Goal: Communication & Community: Answer question/provide support

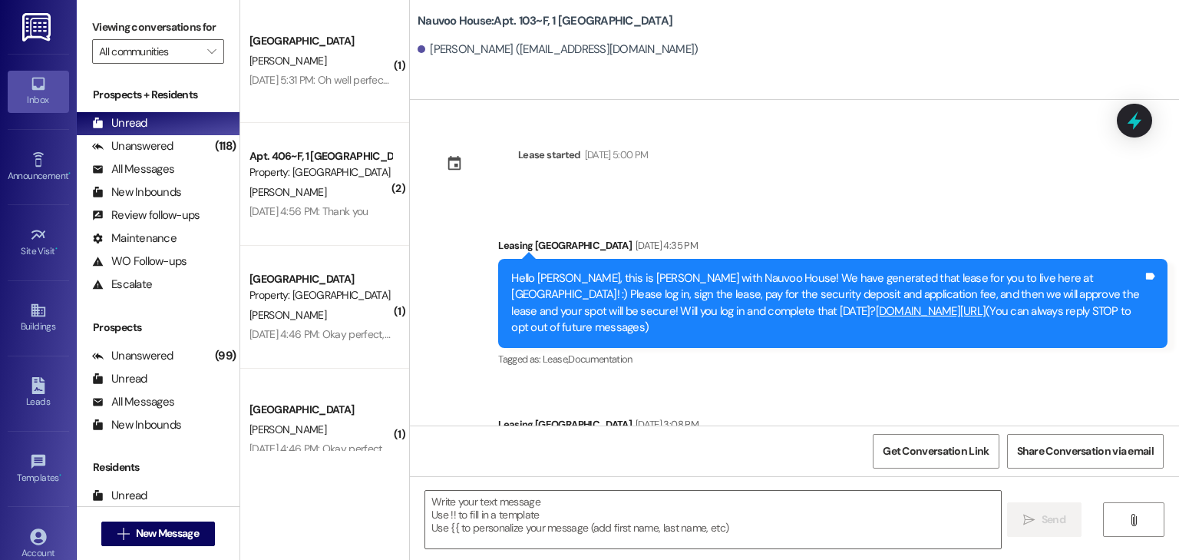
scroll to position [590, 0]
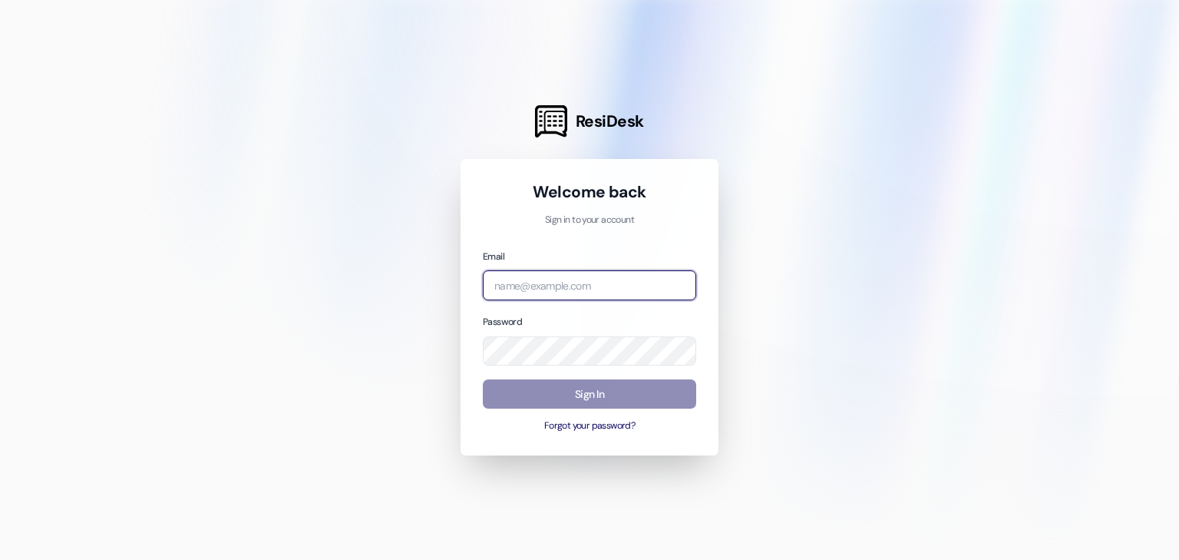
type input "leasing.nauvoohouse@redstoneresidential.com"
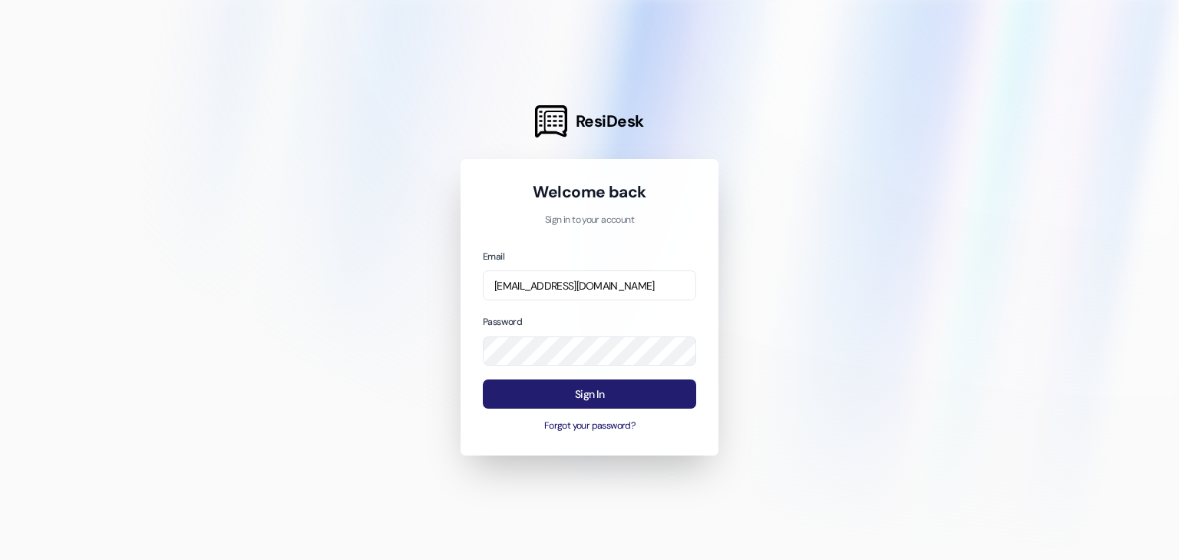
click at [554, 395] on button "Sign In" at bounding box center [589, 394] width 213 height 30
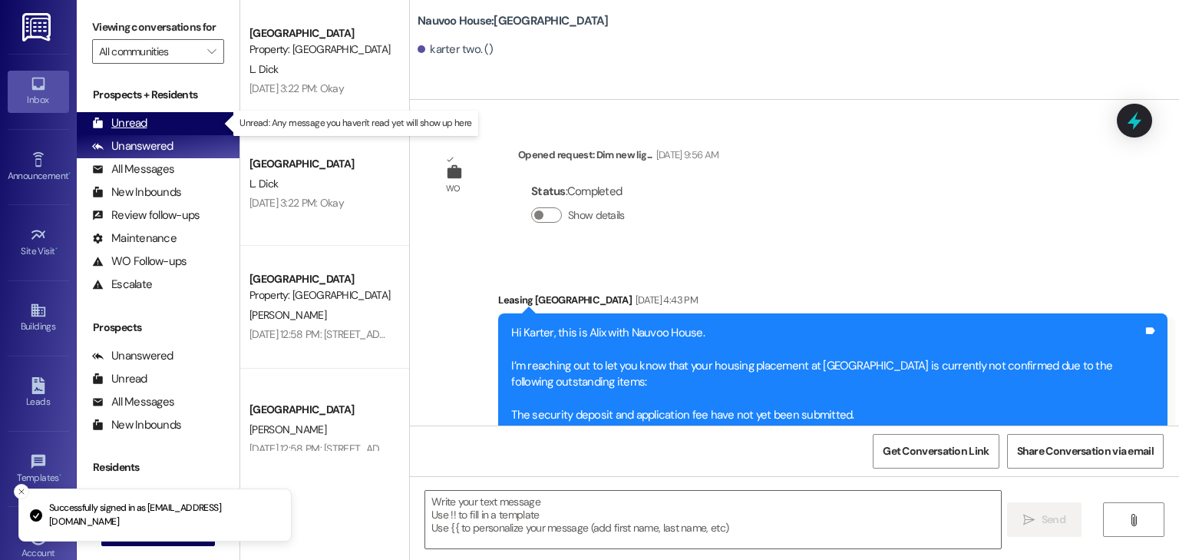
click at [154, 127] on div "Unread (0)" at bounding box center [158, 123] width 163 height 23
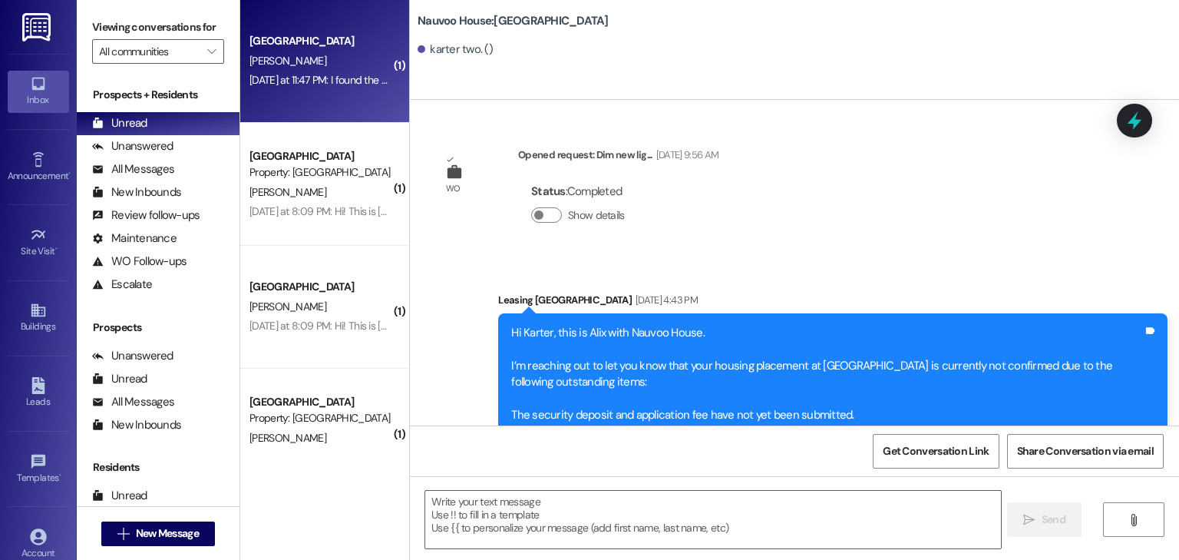
click at [289, 39] on div "[GEOGRAPHIC_DATA]" at bounding box center [321, 41] width 142 height 16
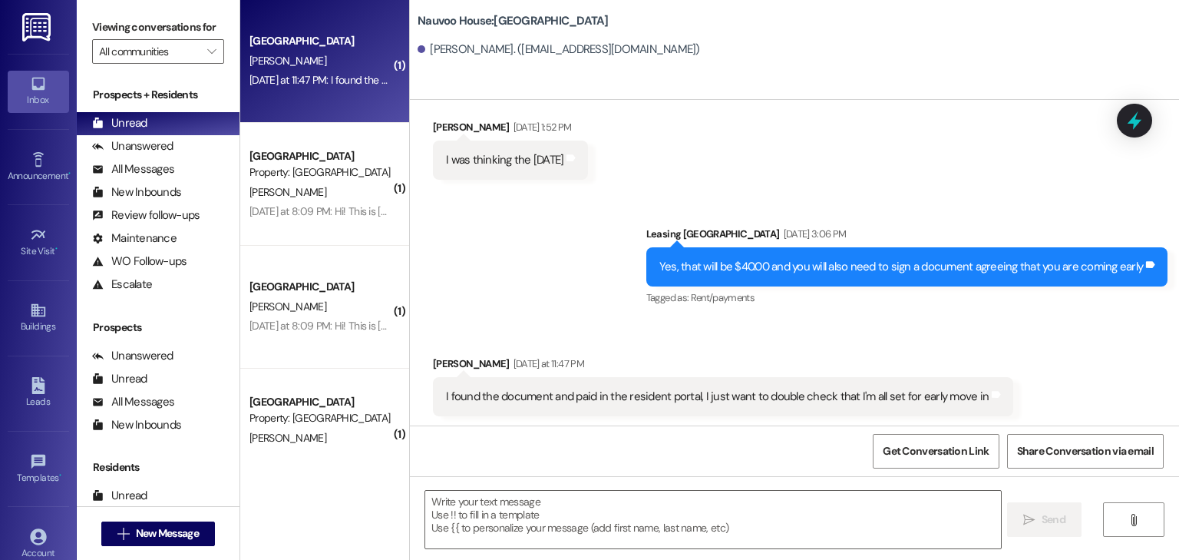
scroll to position [423, 0]
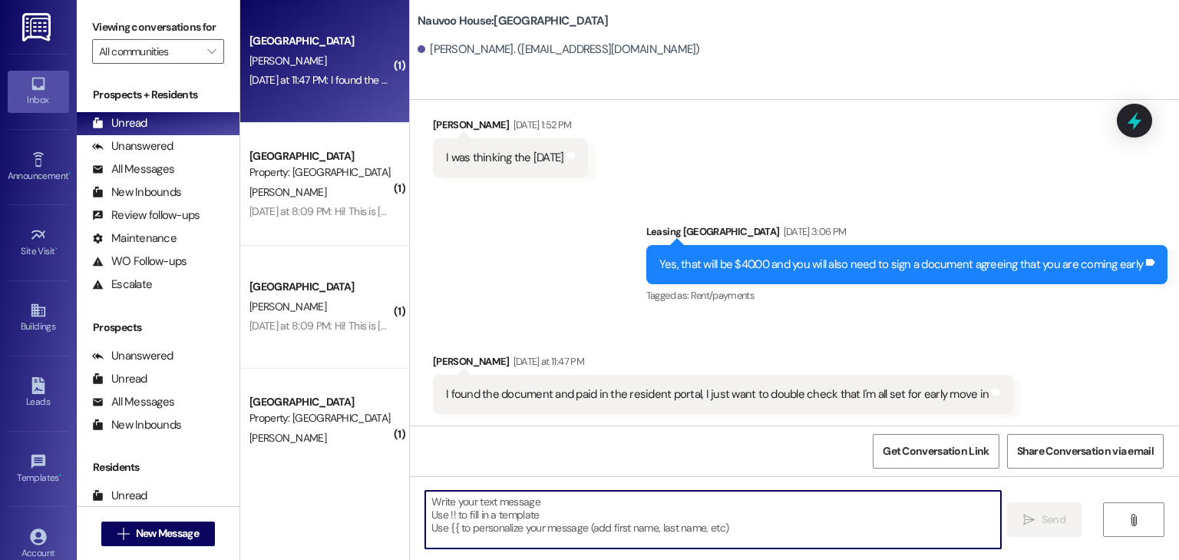
click at [468, 524] on textarea at bounding box center [712, 520] width 575 height 58
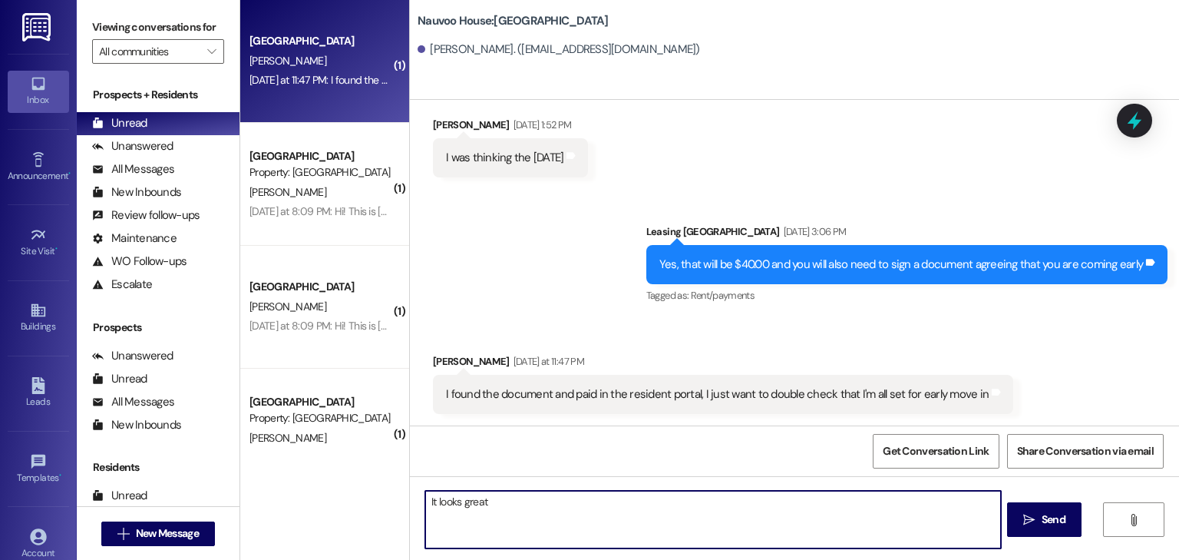
type textarea "It looks great!"
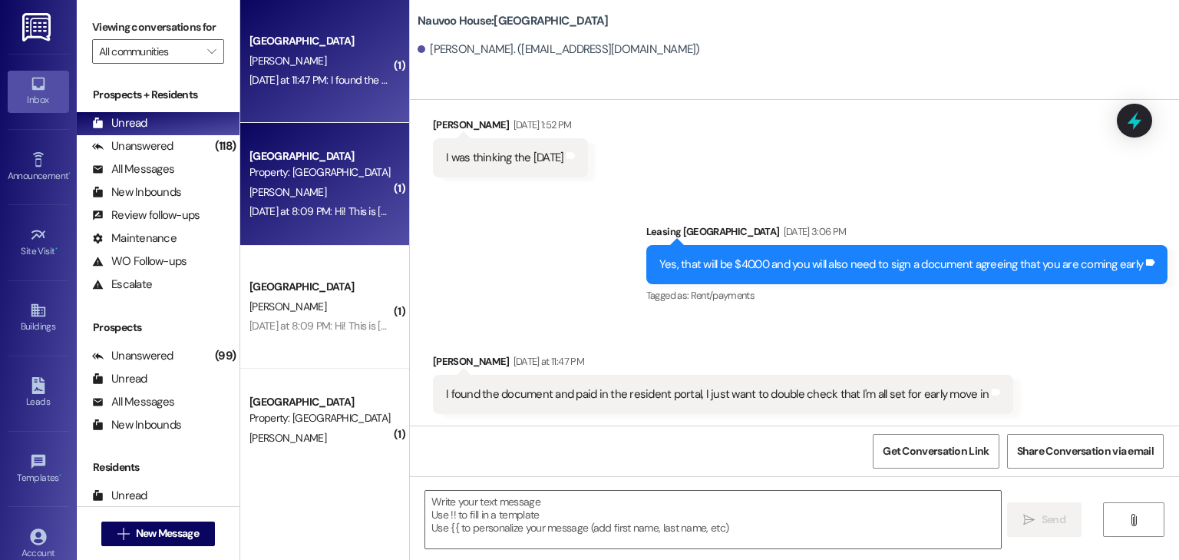
click at [266, 222] on div "Nauvoo House Prospect Property: Nauvoo House I. Cieslak Yesterday at 8:09 PM: H…" at bounding box center [324, 184] width 169 height 123
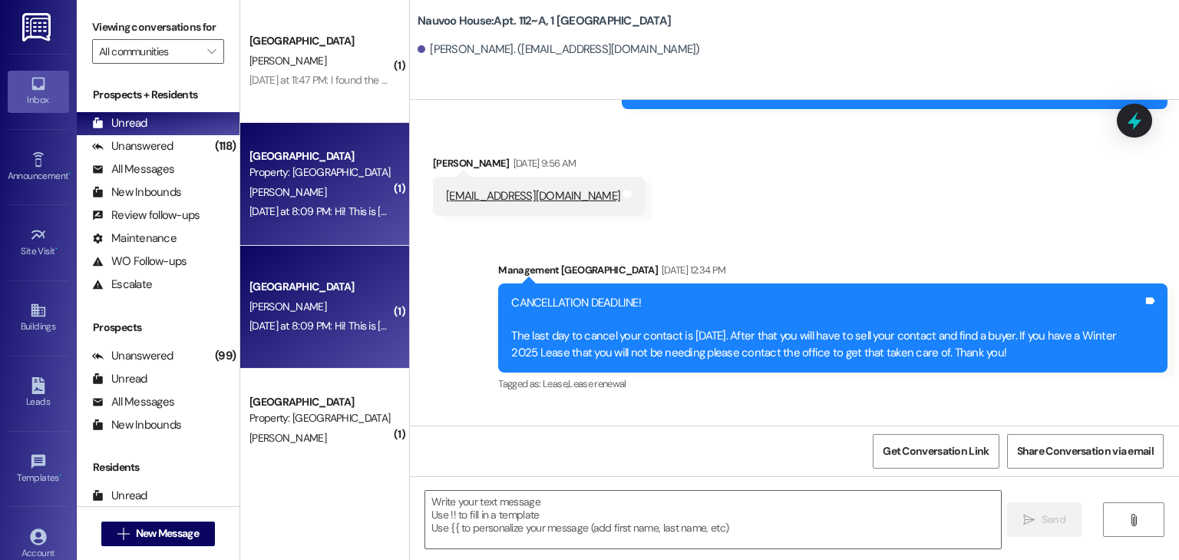
scroll to position [15935, 0]
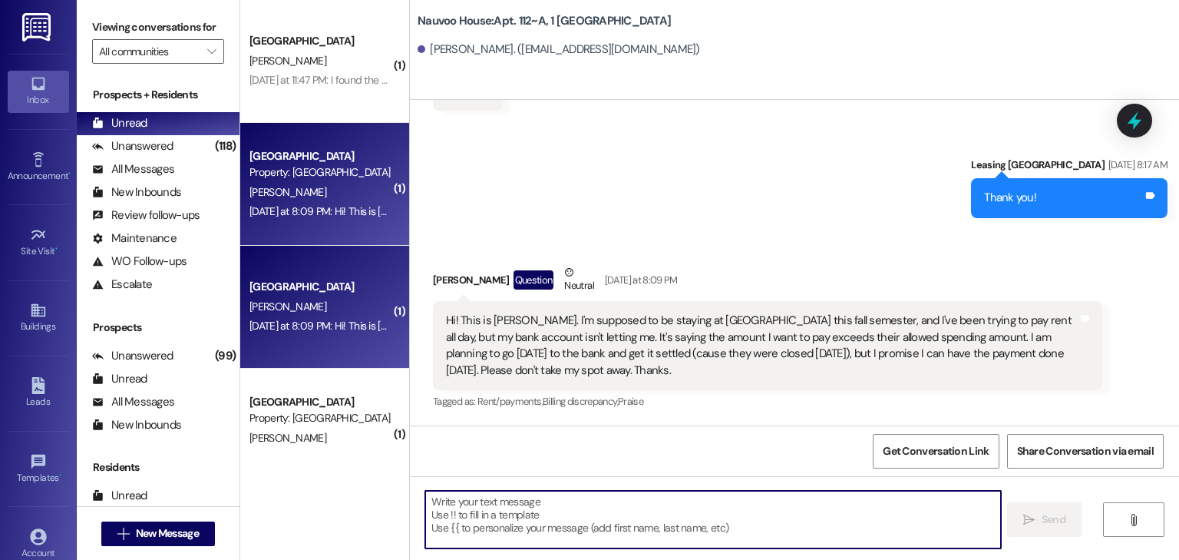
click at [462, 524] on textarea at bounding box center [712, 520] width 575 height 58
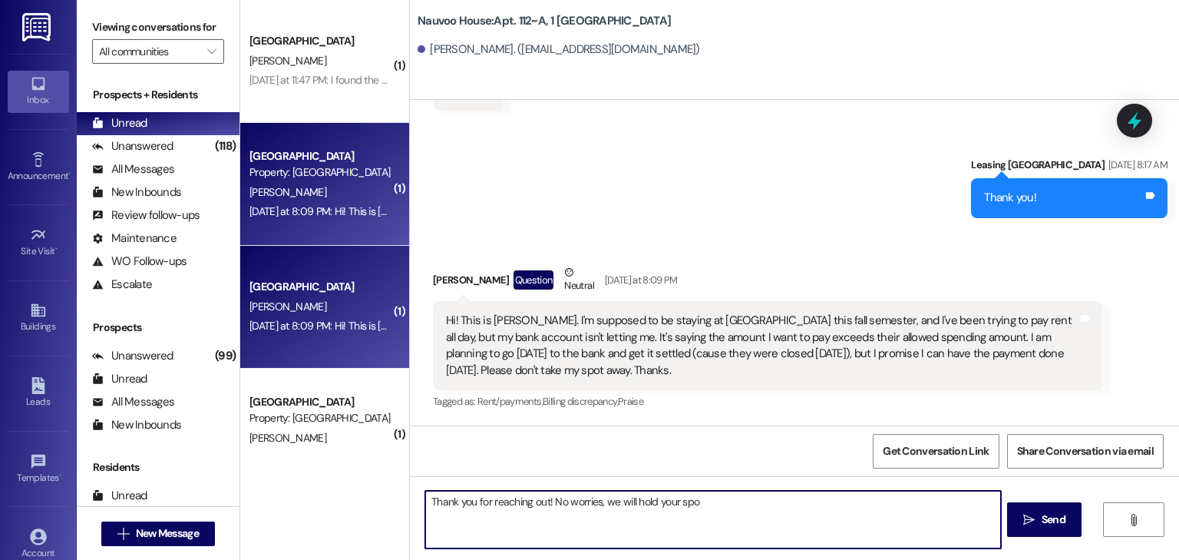
type textarea "Thank you for reaching out! No worries, we will hold your spot"
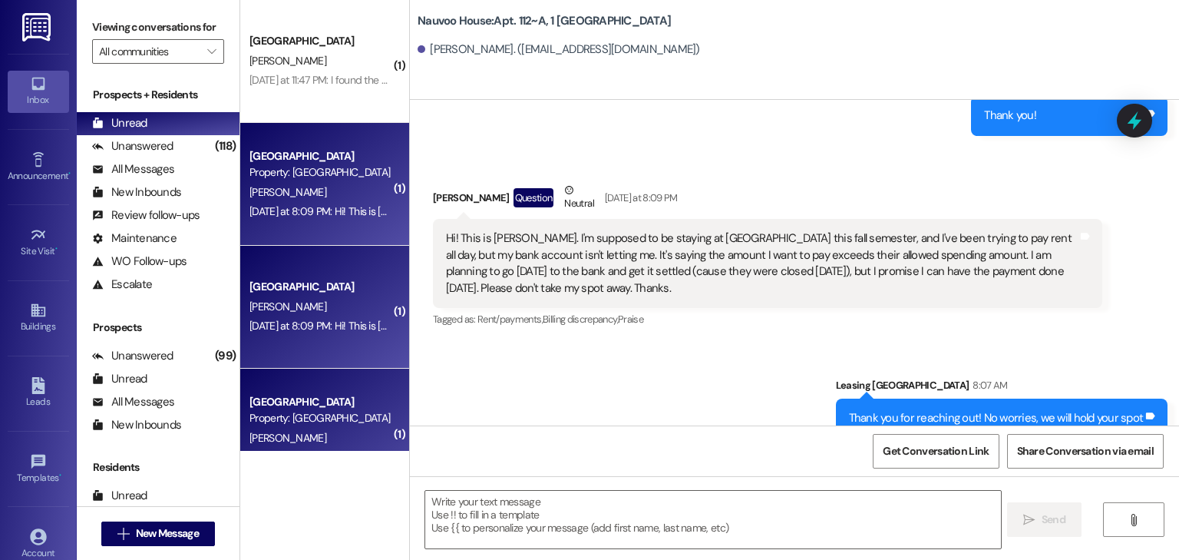
click at [273, 427] on div "Nauvoo House Prospect Property: Nauvoo House" at bounding box center [320, 410] width 145 height 36
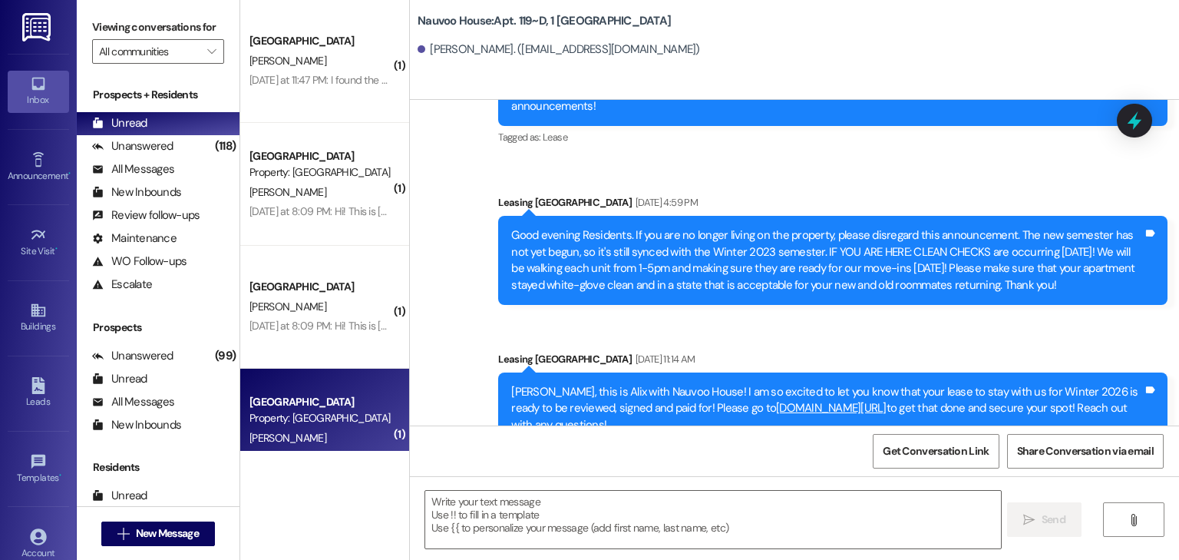
scroll to position [9063, 0]
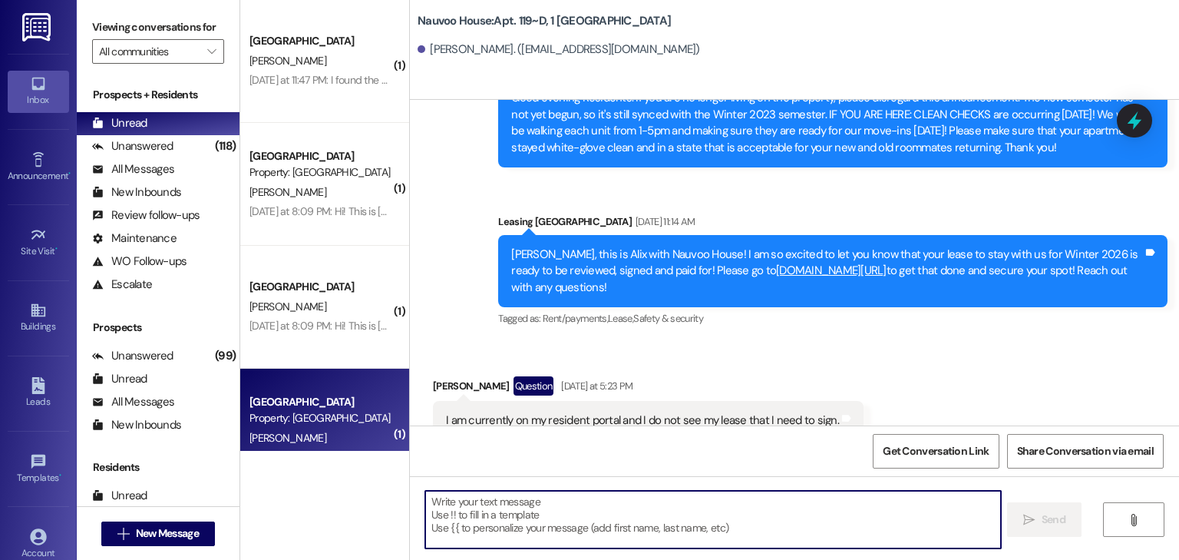
click at [465, 512] on textarea at bounding box center [712, 520] width 575 height 58
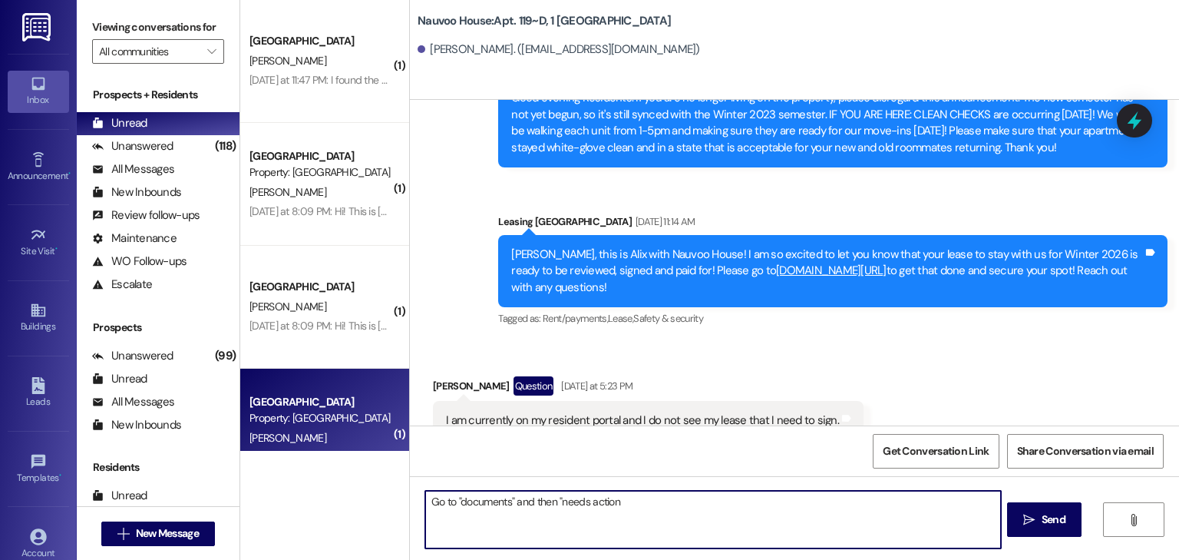
type textarea "Go to "documents" and then "needs action""
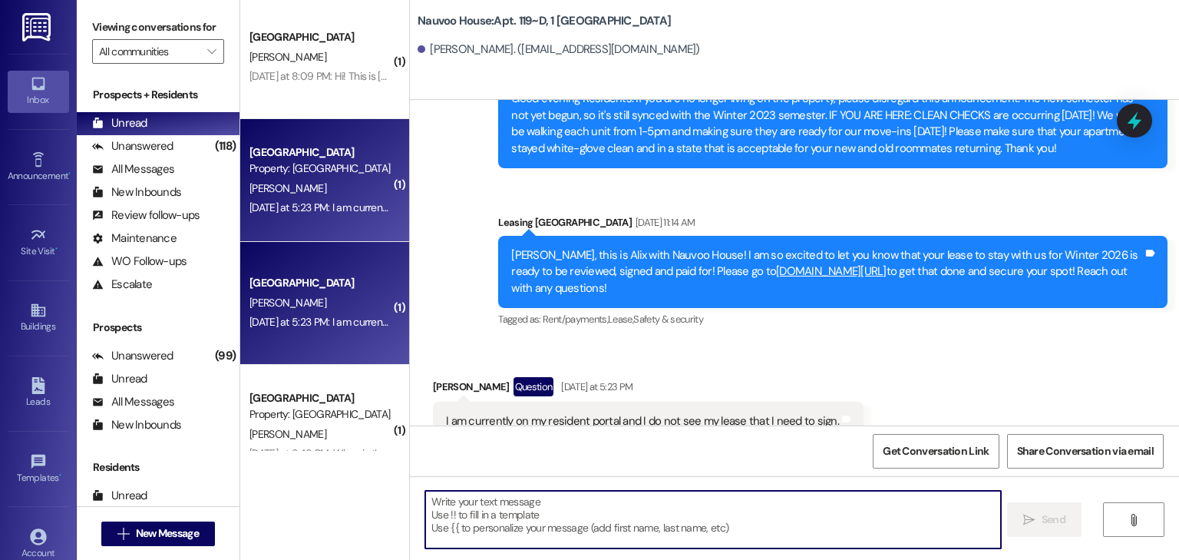
scroll to position [307, 0]
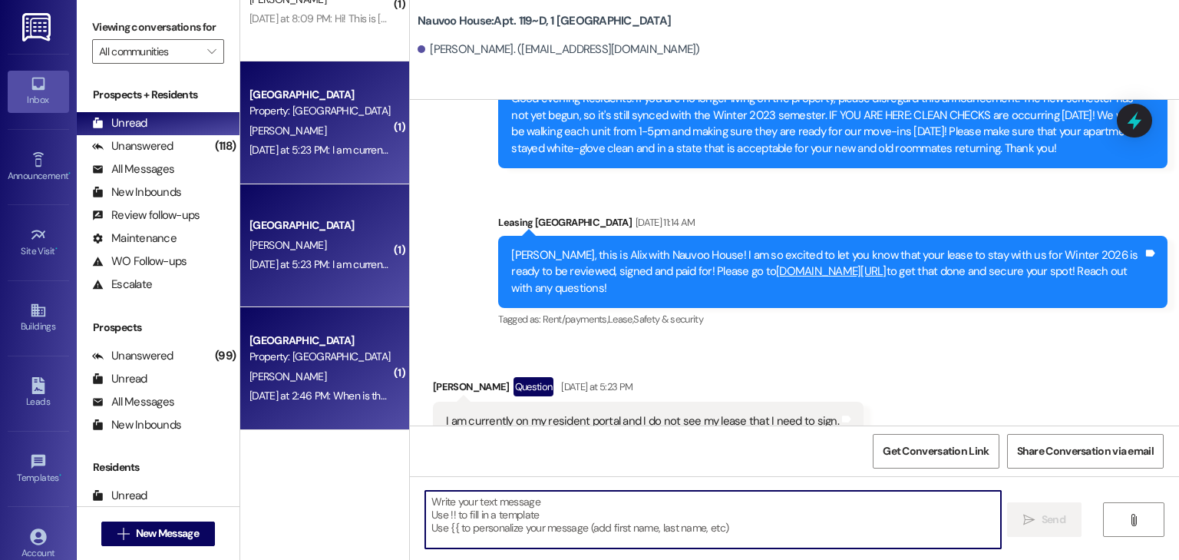
click at [289, 392] on div "Yesterday at 2:46 PM: When is the real white glove check? Yesterday at 2:46 PM:…" at bounding box center [371, 396] width 243 height 14
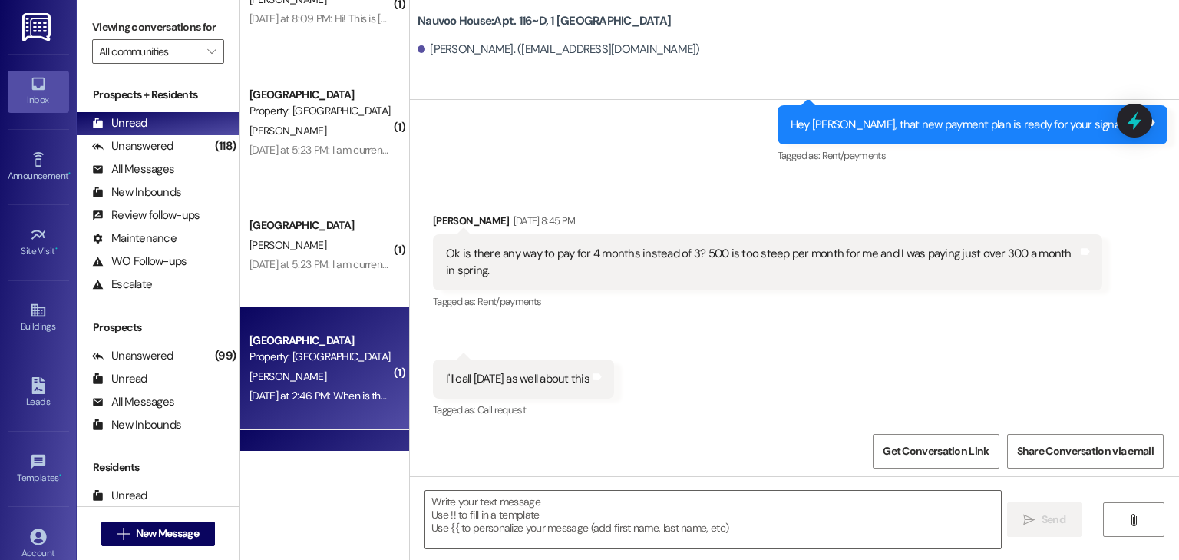
scroll to position [11492, 0]
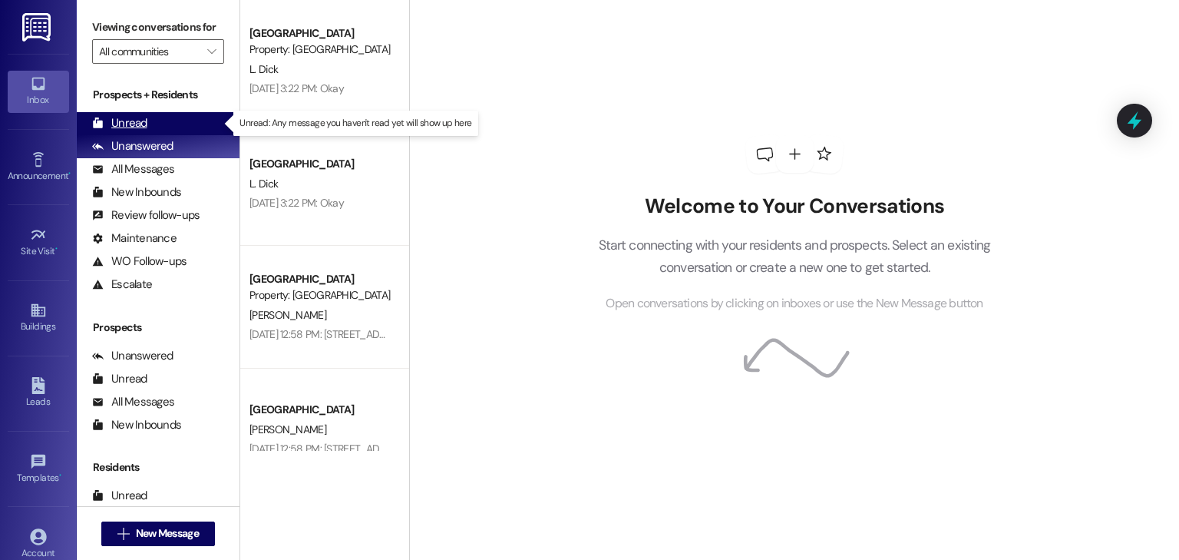
click at [121, 126] on div "Unread" at bounding box center [119, 123] width 55 height 16
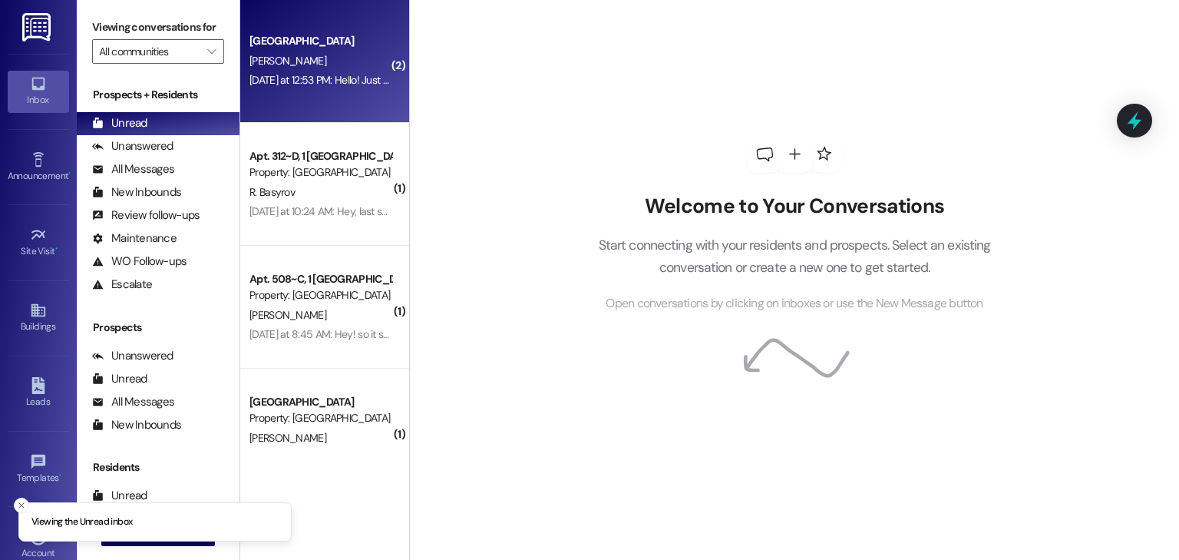
click at [323, 78] on div "Yesterday at 12:53 PM: Hello! Just wanted to make sure I did the payment plan c…" at bounding box center [1029, 80] width 1559 height 14
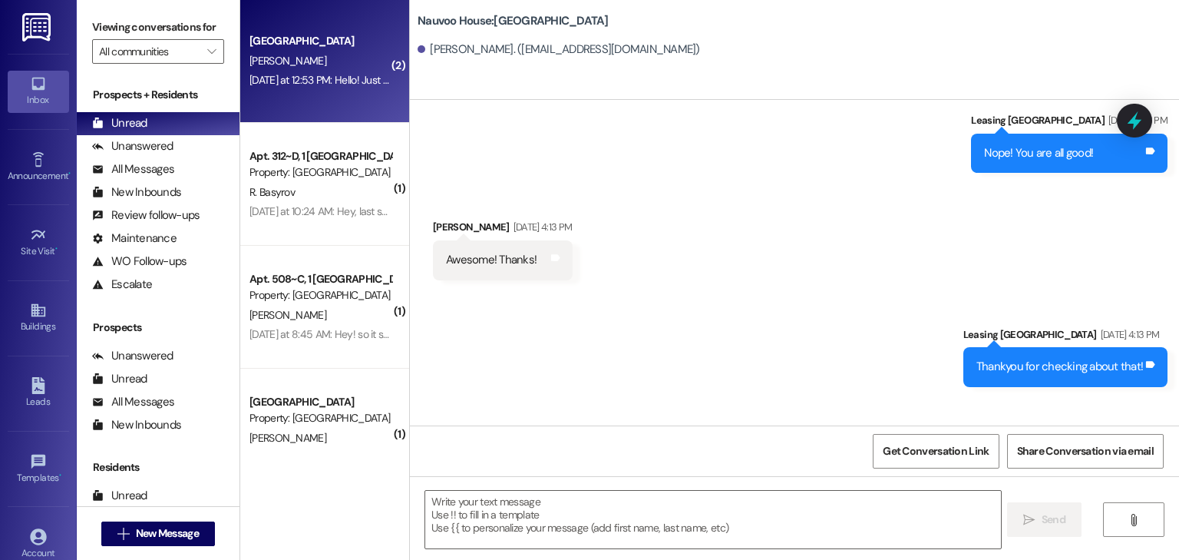
scroll to position [3474, 0]
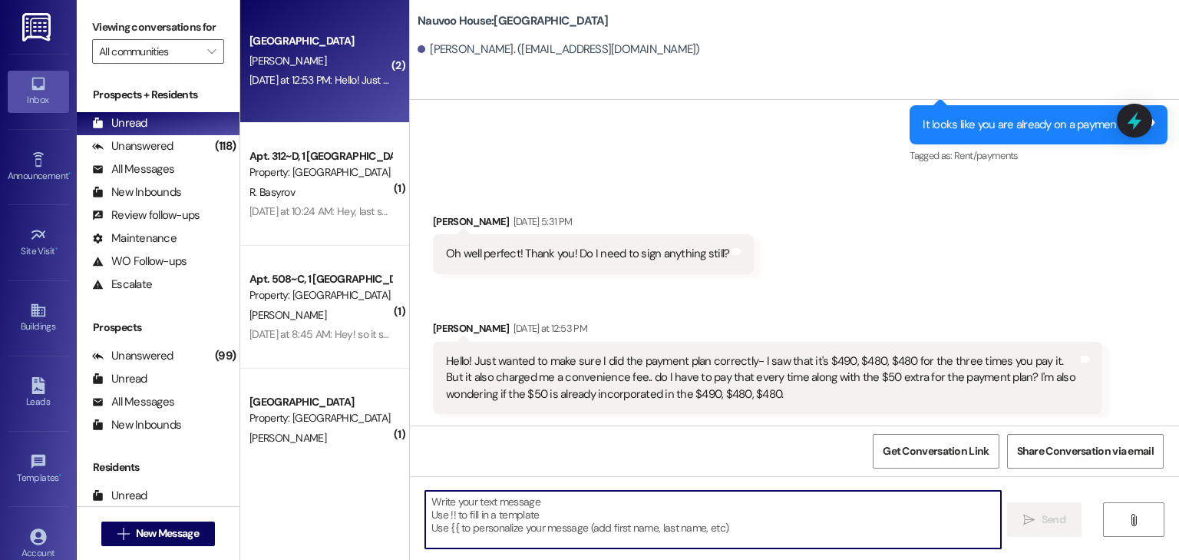
click at [549, 514] on textarea at bounding box center [712, 520] width 575 height 58
click at [528, 517] on textarea at bounding box center [712, 520] width 575 height 58
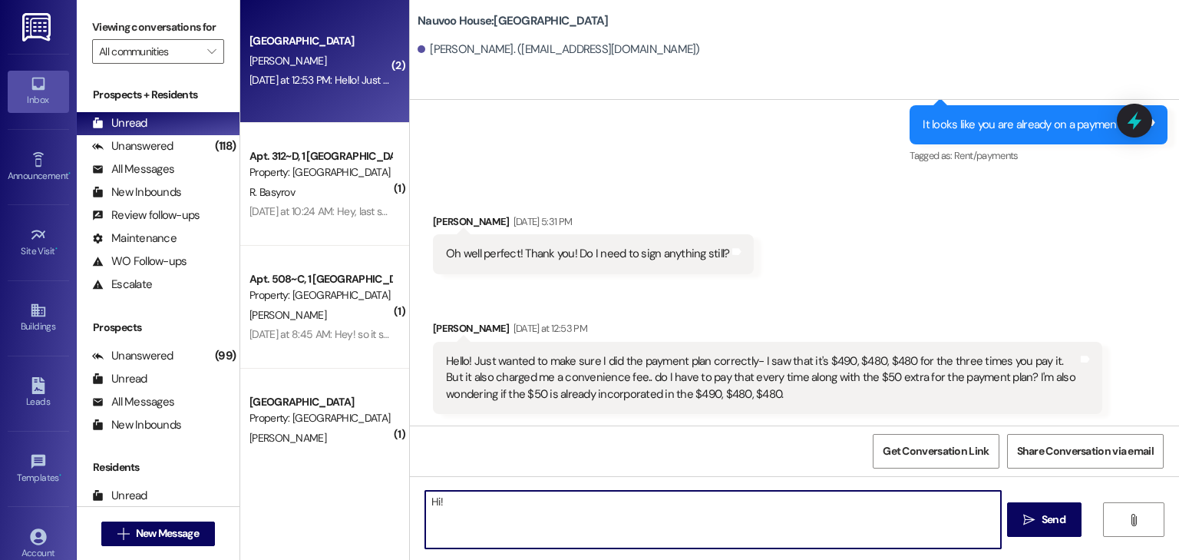
click at [465, 504] on textarea "Hi!" at bounding box center [712, 520] width 575 height 58
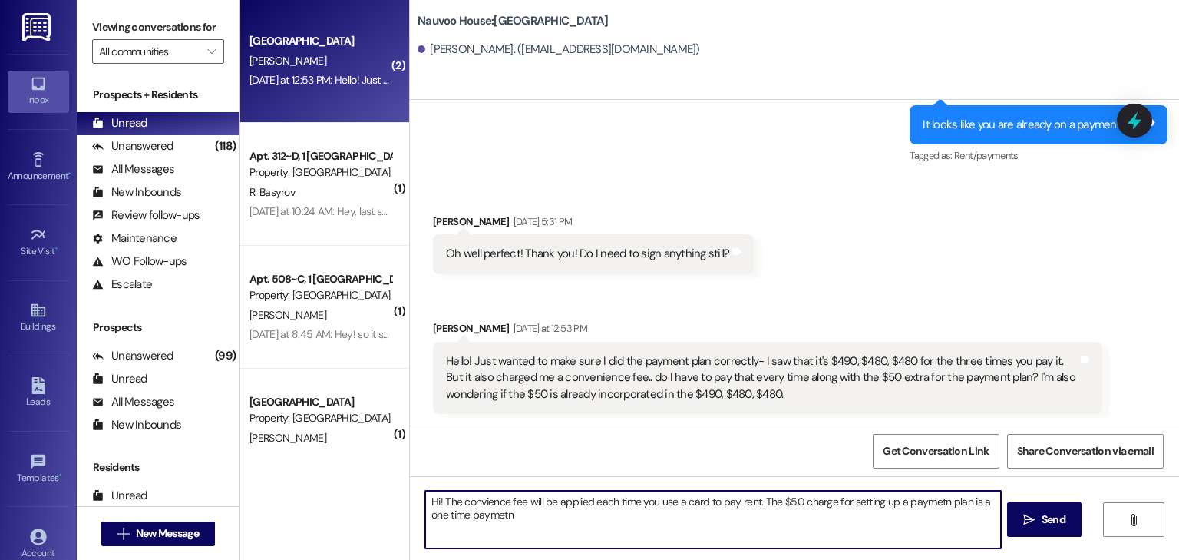
drag, startPoint x: 465, startPoint y: 504, endPoint x: 531, endPoint y: 524, distance: 69.0
click at [551, 528] on textarea "Hi! The convience fee will be applied each time you use a card to pay rent. The…" at bounding box center [712, 520] width 575 height 58
drag, startPoint x: 471, startPoint y: 502, endPoint x: 576, endPoint y: 524, distance: 106.6
click at [576, 524] on textarea "Hi! The convience fee will be applied each time you use a card to pay rent. The…" at bounding box center [712, 520] width 575 height 58
click at [489, 498] on textarea "Hi! The convience fee will be applied each time you use a card to pay rent. The…" at bounding box center [712, 520] width 575 height 58
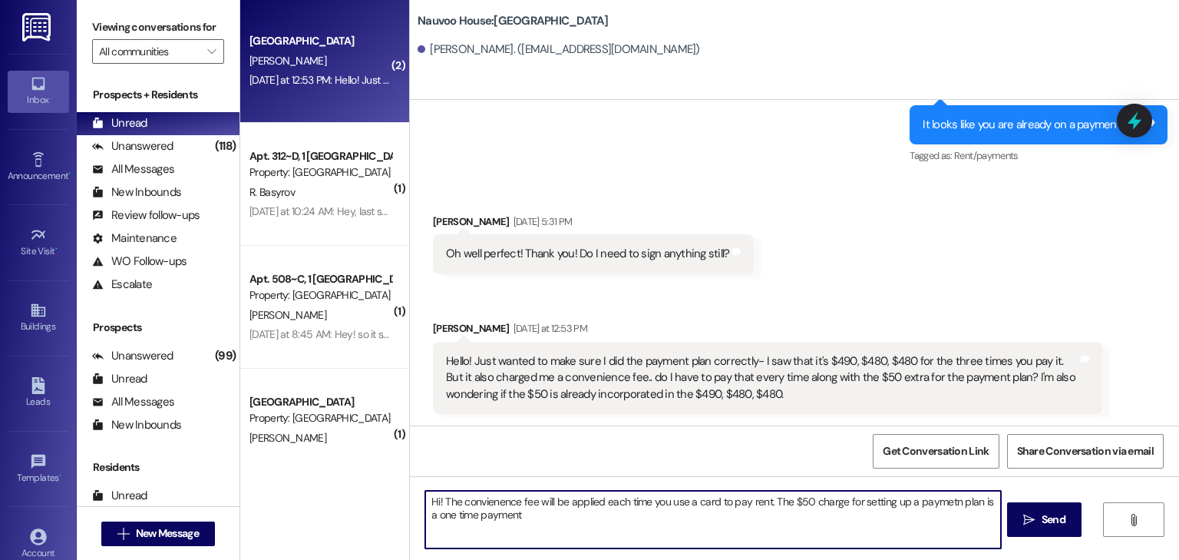
click at [551, 523] on textarea "Hi! The convienence fee will be applied each time you use a card to pay rent. T…" at bounding box center [712, 520] width 575 height 58
type textarea "Hi! The convienence fee will be applied each time you use a card to pay rent. T…"
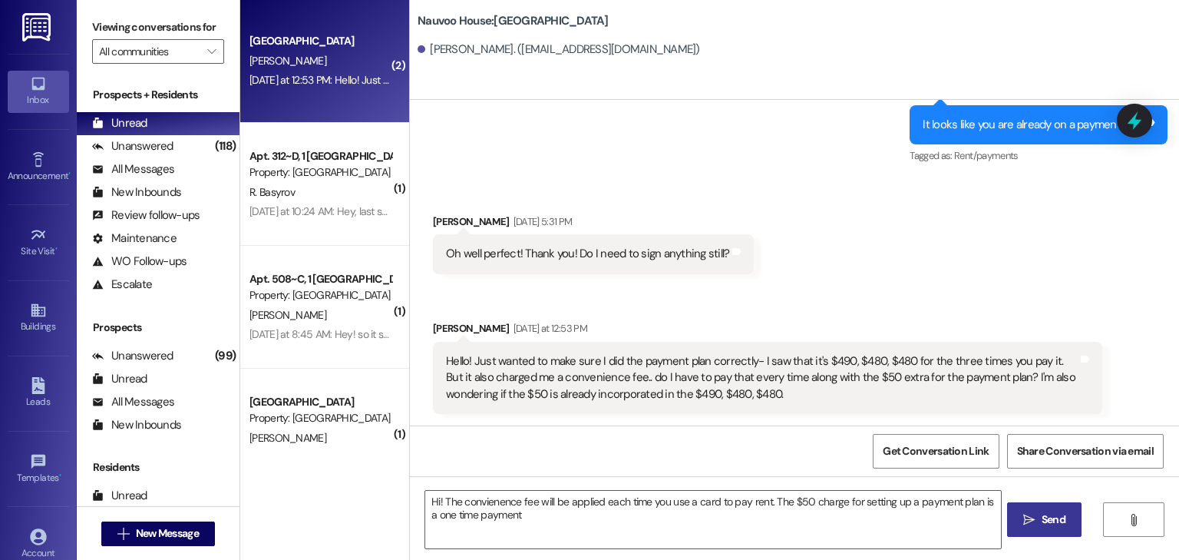
click at [1042, 522] on span "Send" at bounding box center [1054, 519] width 24 height 16
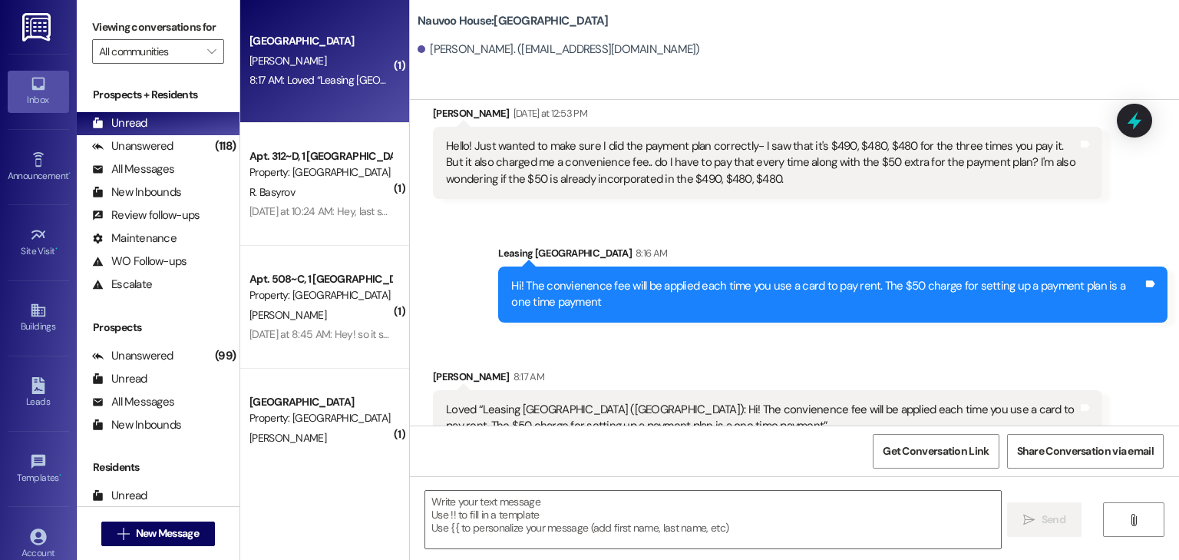
scroll to position [3721, 0]
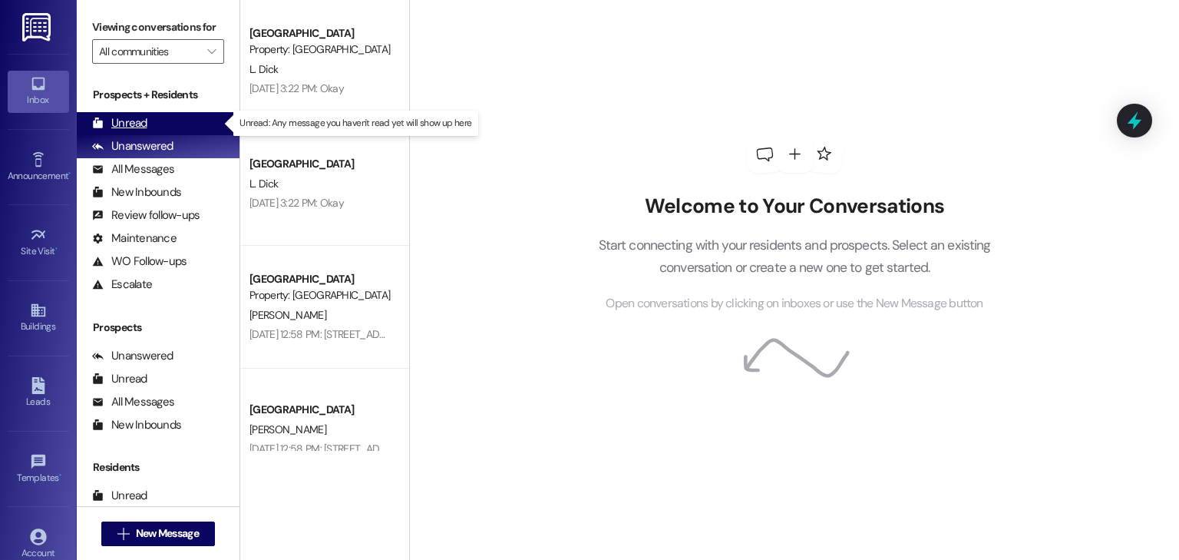
click at [122, 126] on div "Unread" at bounding box center [119, 123] width 55 height 16
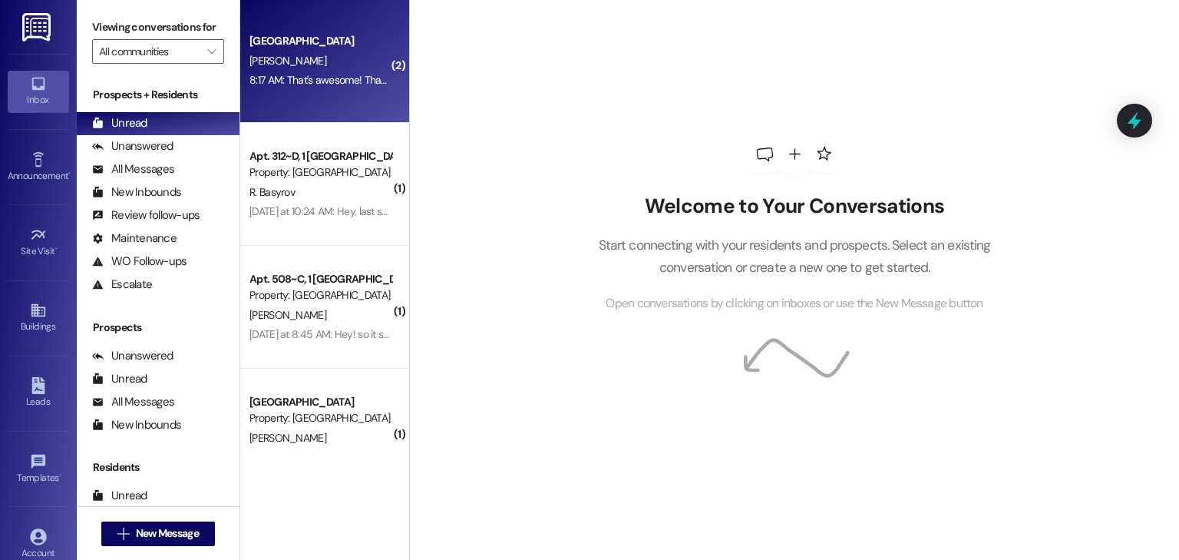
click at [270, 58] on span "[PERSON_NAME]" at bounding box center [288, 61] width 77 height 14
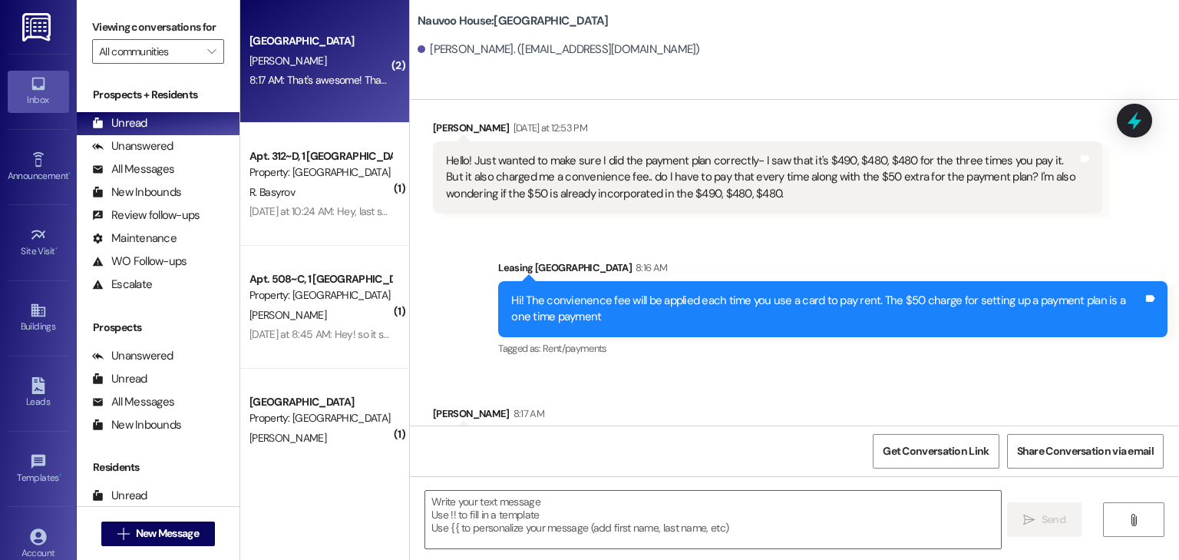
scroll to position [3829, 0]
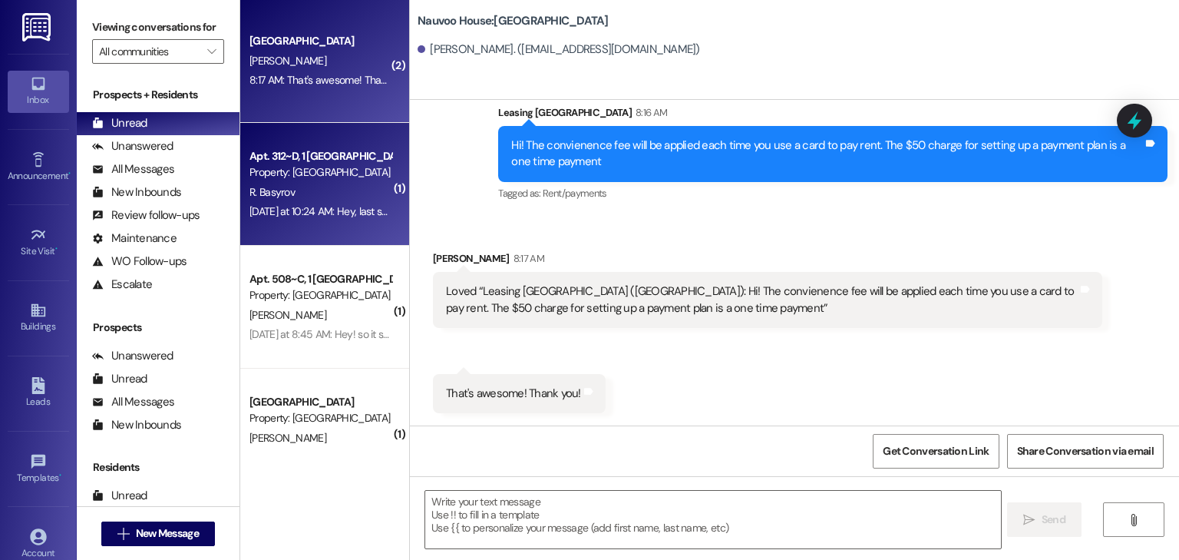
click at [276, 180] on div "Property: [GEOGRAPHIC_DATA]" at bounding box center [321, 172] width 142 height 16
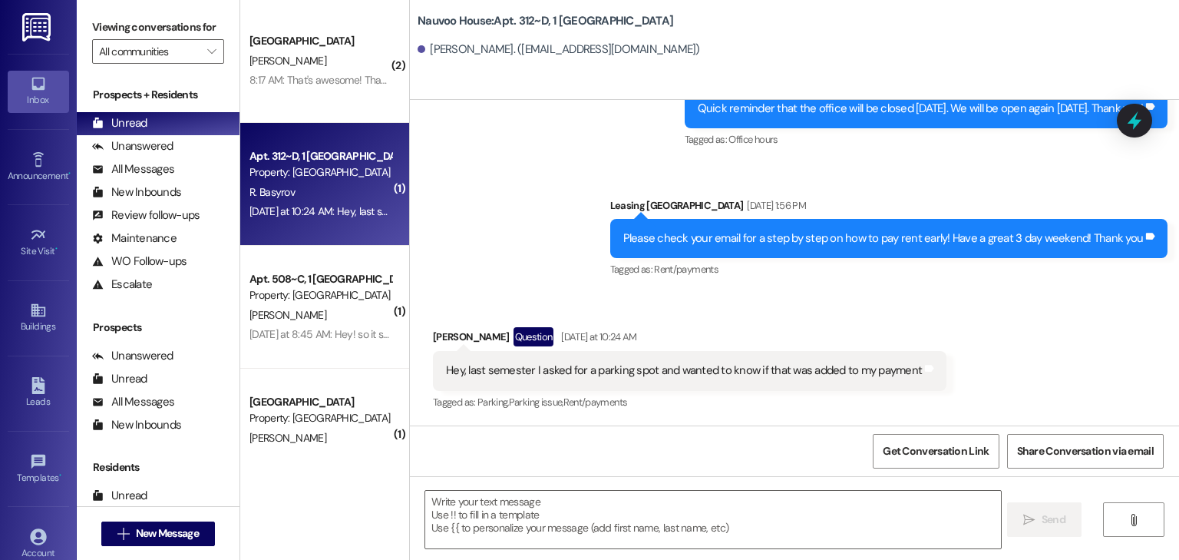
scroll to position [26000, 0]
click at [492, 517] on textarea at bounding box center [712, 520] width 575 height 58
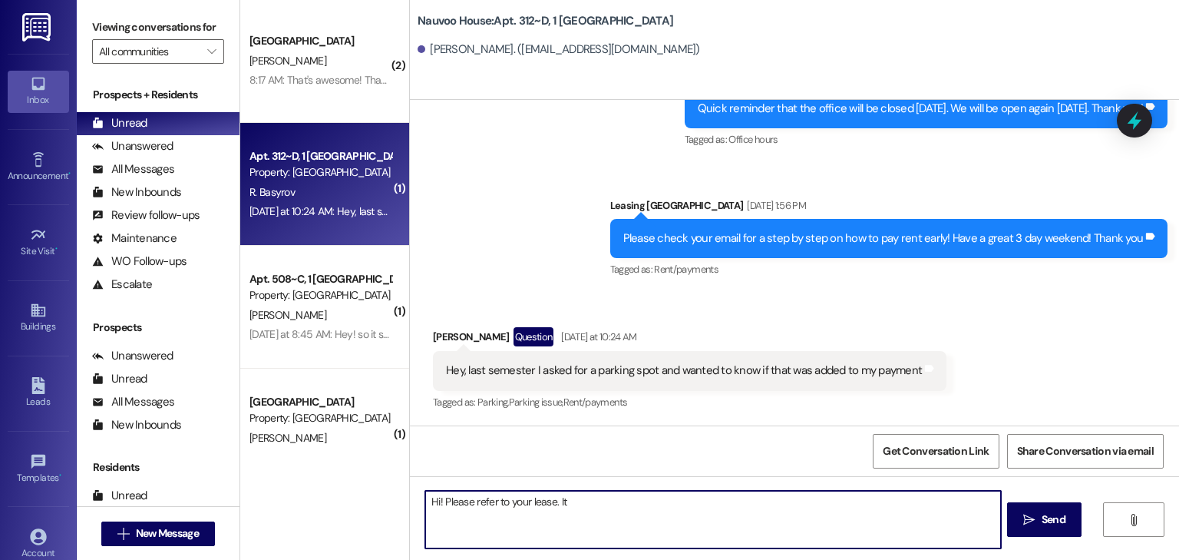
click at [577, 506] on textarea "Hi! Please refer to your lease. It" at bounding box center [712, 520] width 575 height 58
type textarea "Hi! Please refer to your lease. It appears you do not have fall parking. Please…"
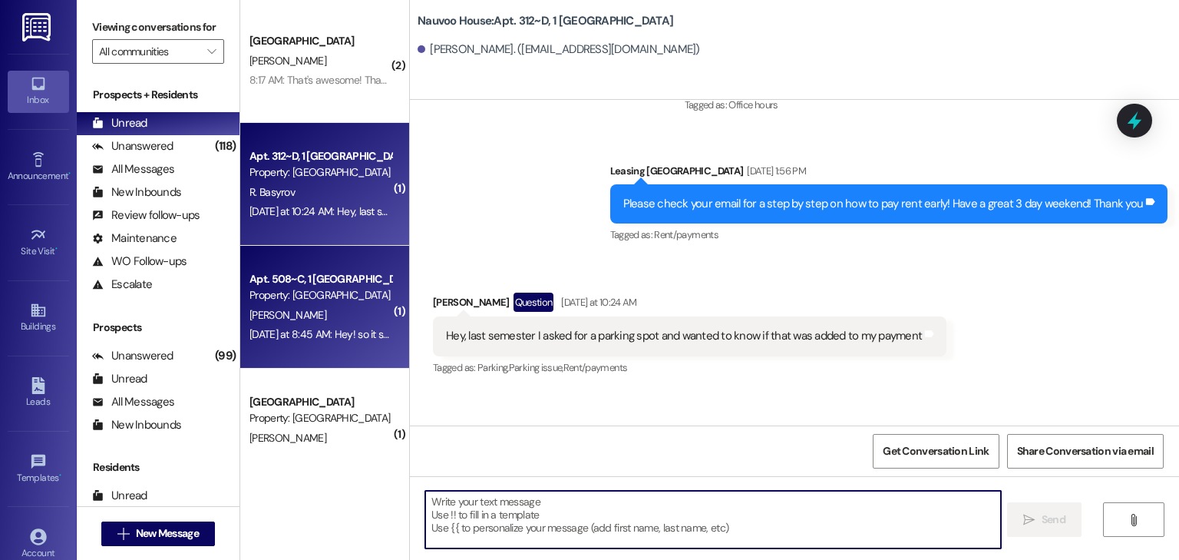
click at [316, 321] on div "[PERSON_NAME]" at bounding box center [320, 315] width 145 height 19
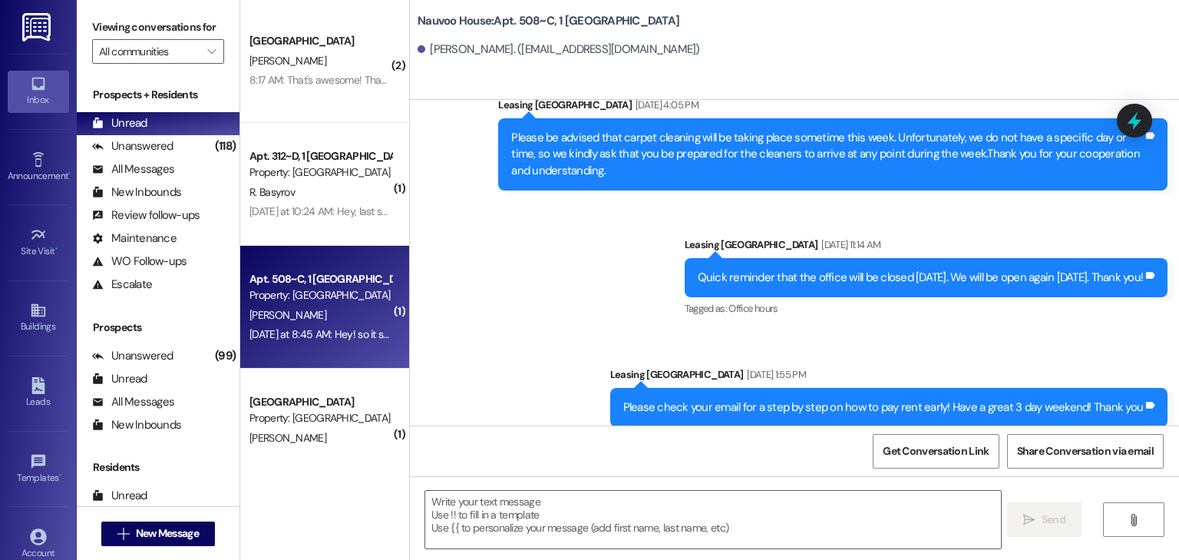
scroll to position [65609, 0]
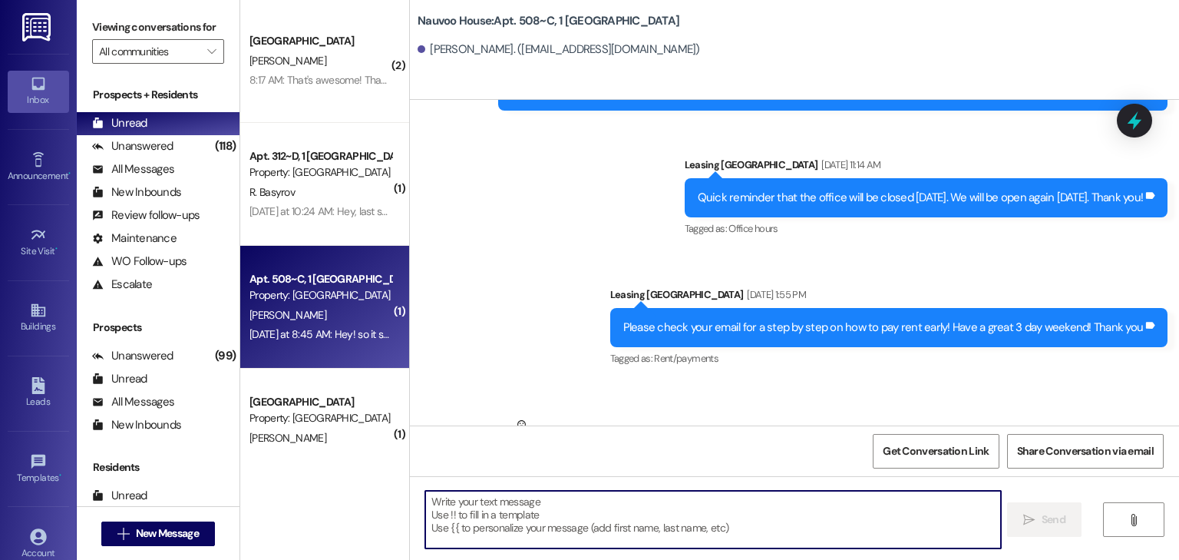
click at [451, 521] on textarea at bounding box center [712, 520] width 575 height 58
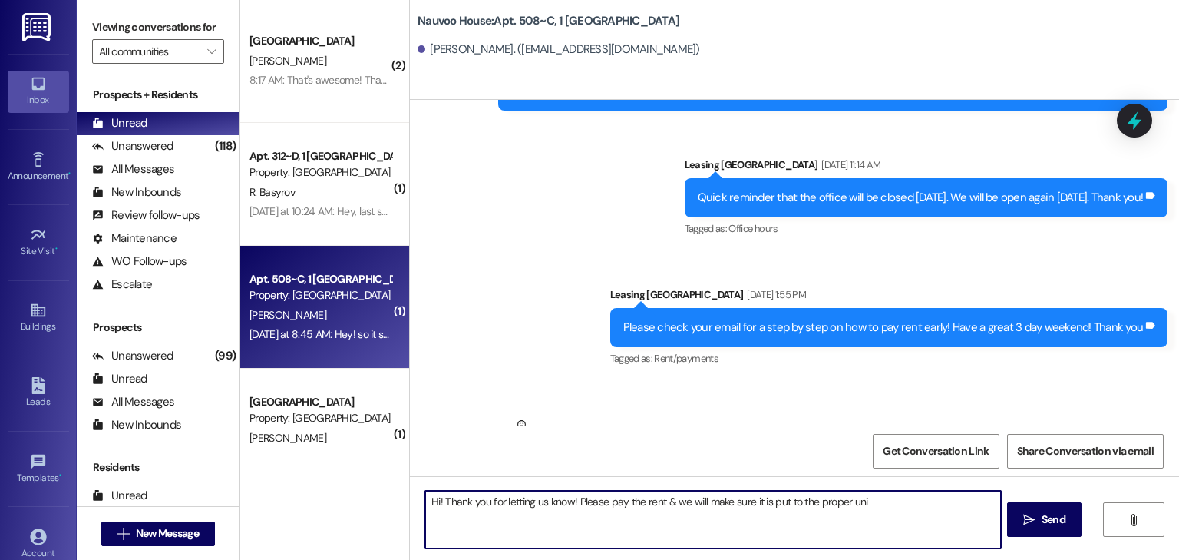
type textarea "Hi! Thank you for letting us know! Please pay the rent & we will make sure it i…"
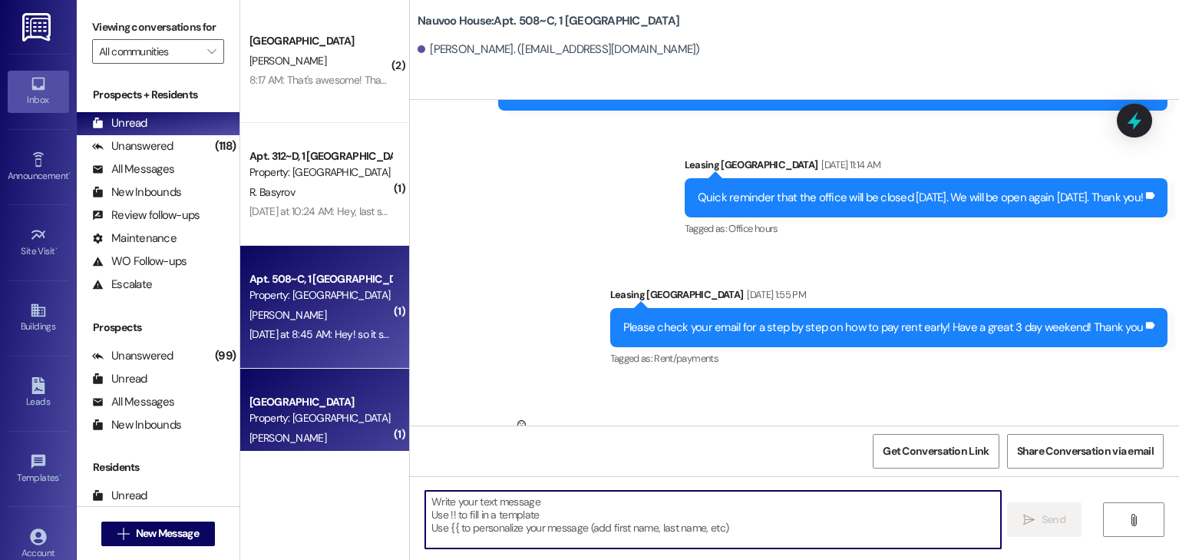
scroll to position [65615, 0]
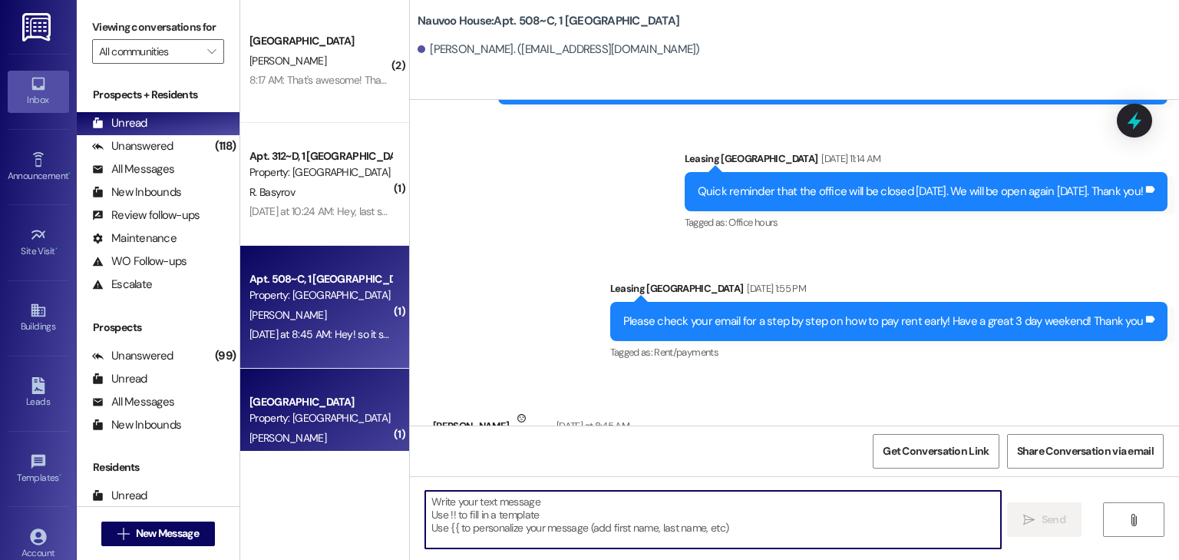
click at [298, 421] on div "Property: [GEOGRAPHIC_DATA]" at bounding box center [321, 418] width 142 height 16
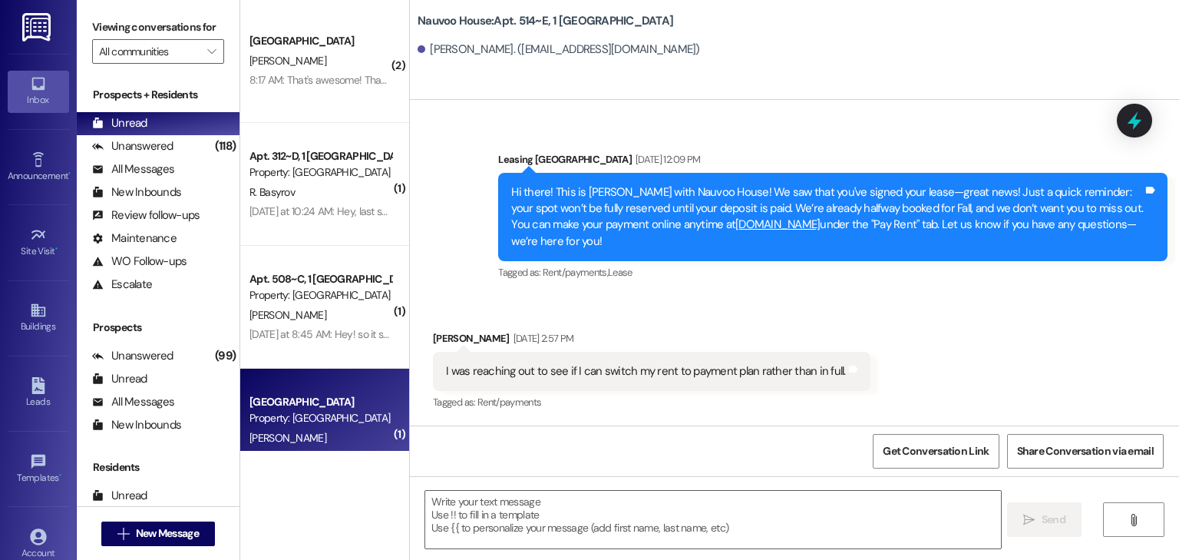
scroll to position [19419, 0]
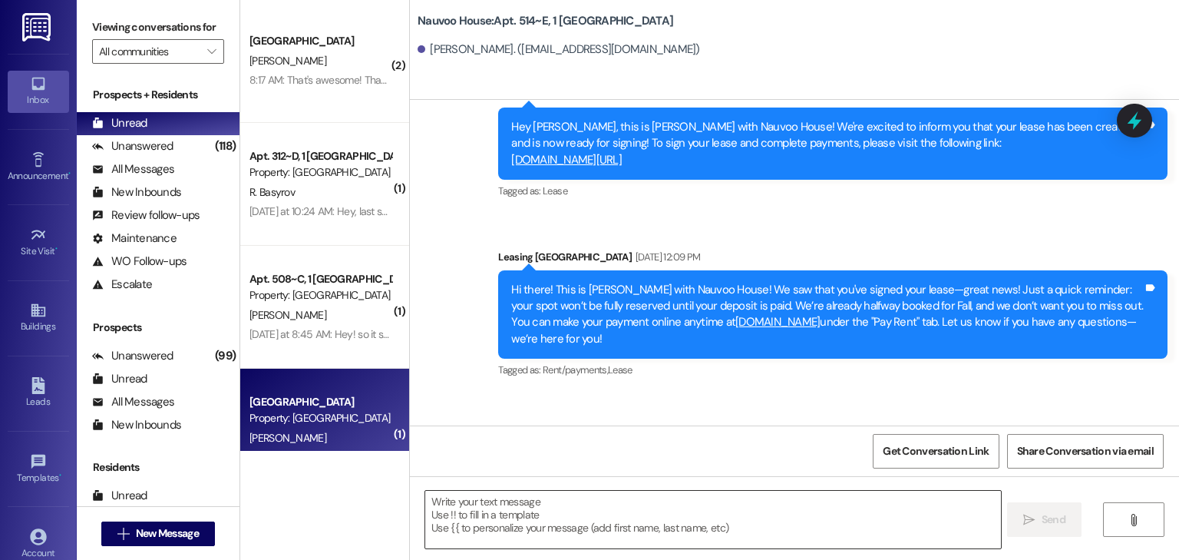
click at [466, 518] on textarea at bounding box center [712, 520] width 575 height 58
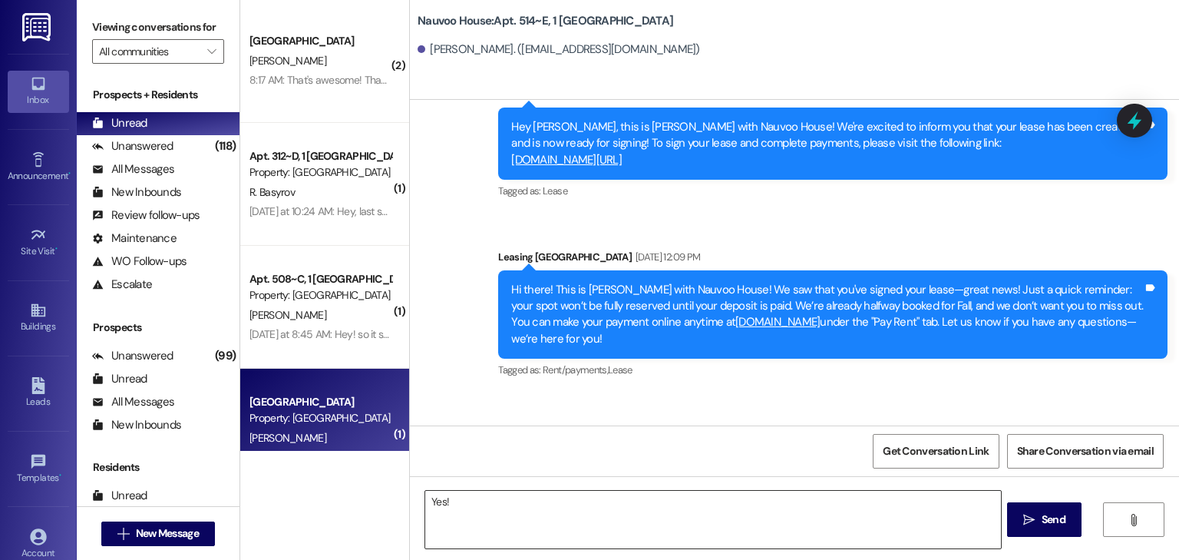
click at [495, 514] on textarea "Yes!" at bounding box center [712, 520] width 575 height 58
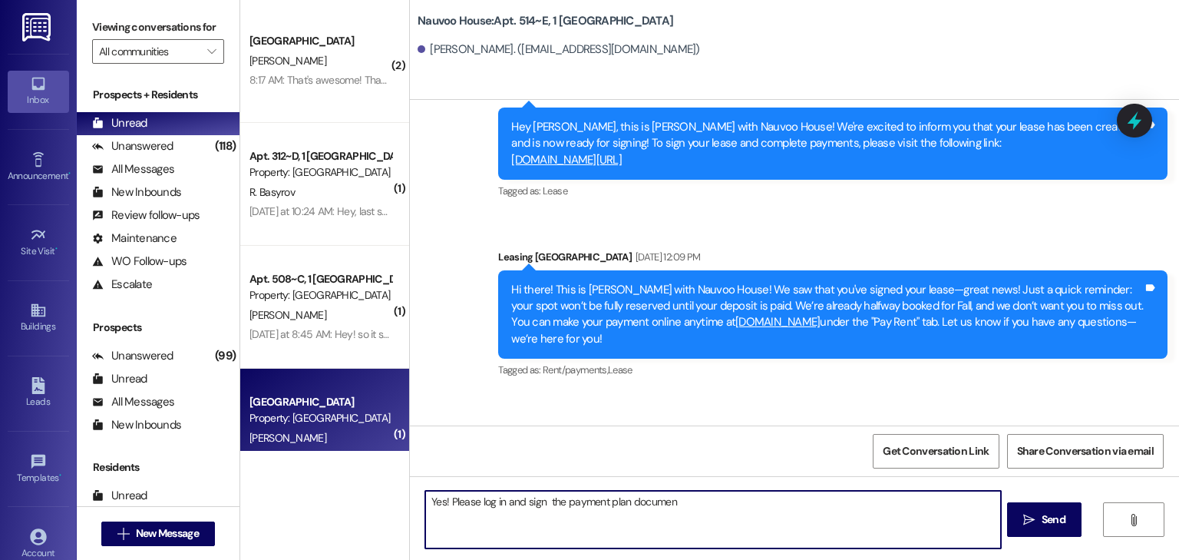
type textarea "Yes! Please log in and sign the payment plan document"
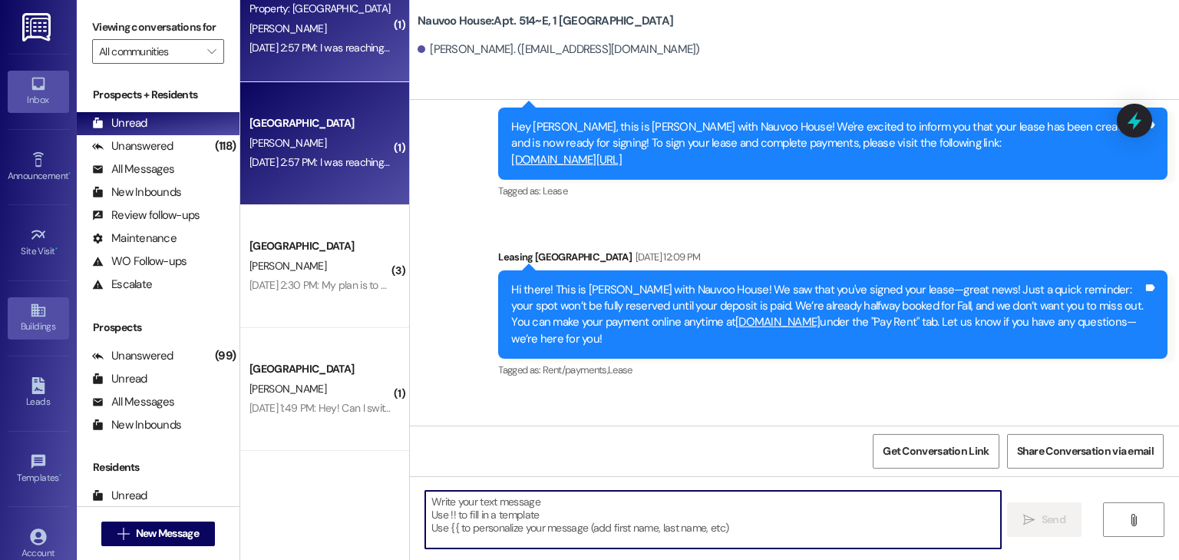
scroll to position [430, 0]
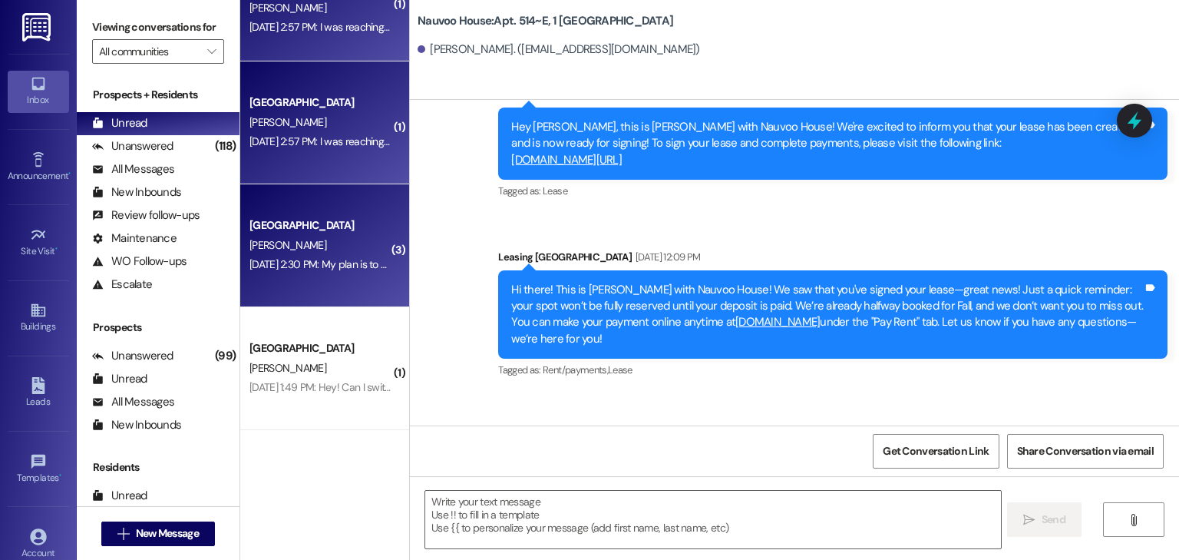
click at [314, 265] on div "[DATE] 2:30 PM: My plan is to arrive on the [DATE] the [DATE] before move-in da…" at bounding box center [429, 264] width 358 height 14
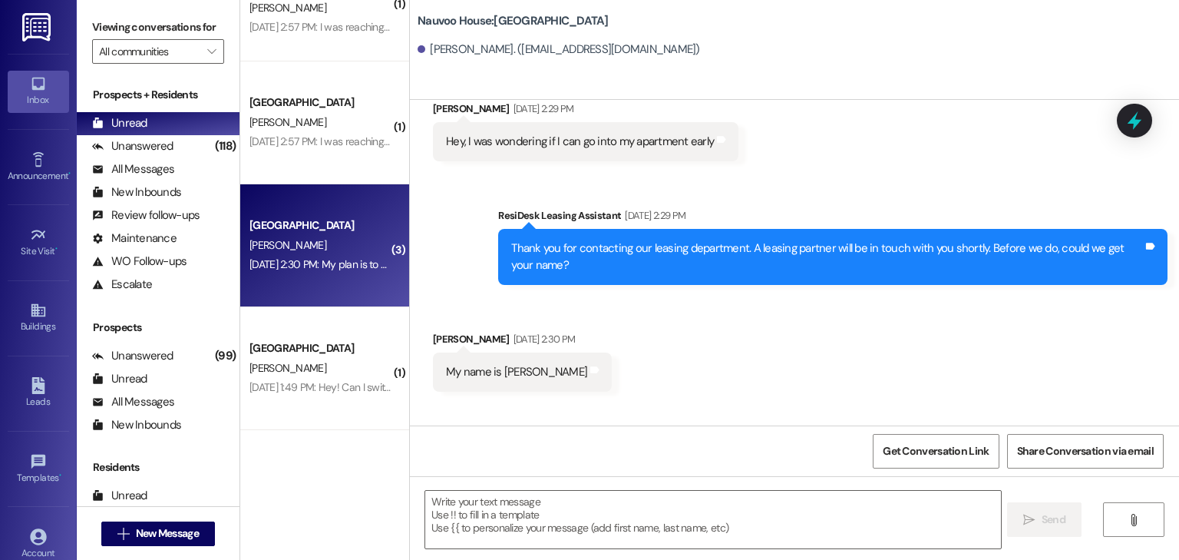
scroll to position [111, 0]
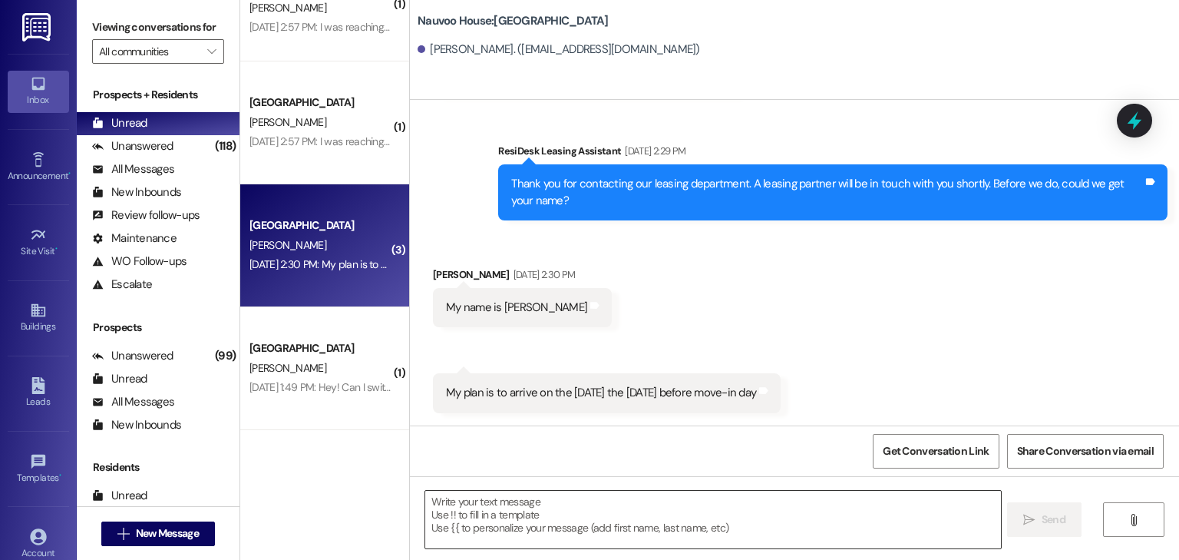
click at [528, 514] on textarea at bounding box center [712, 520] width 575 height 58
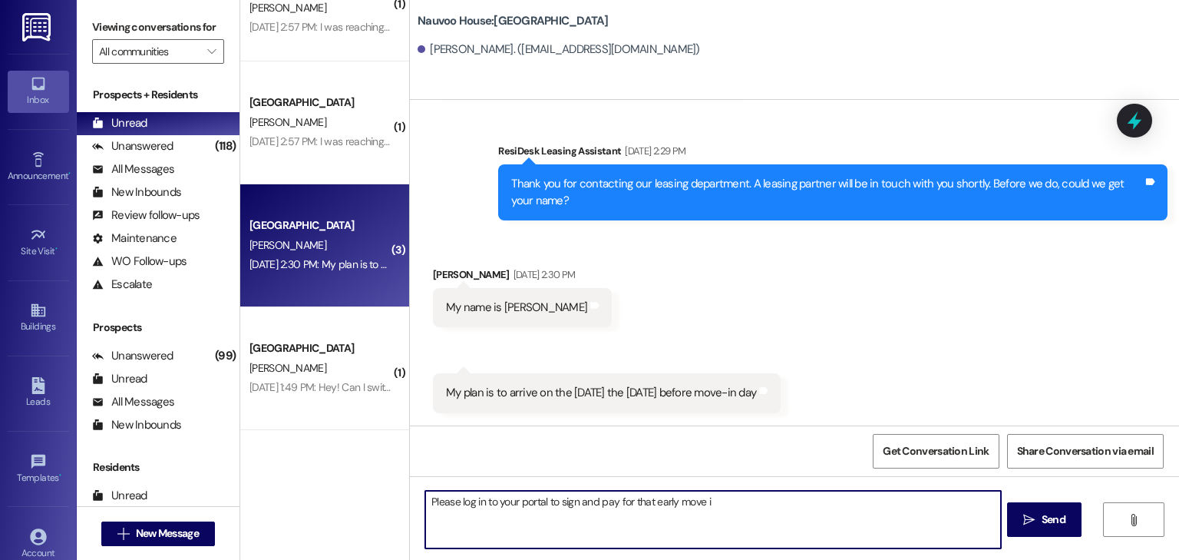
type textarea "Please log in to your portal to sign and pay for that early move in"
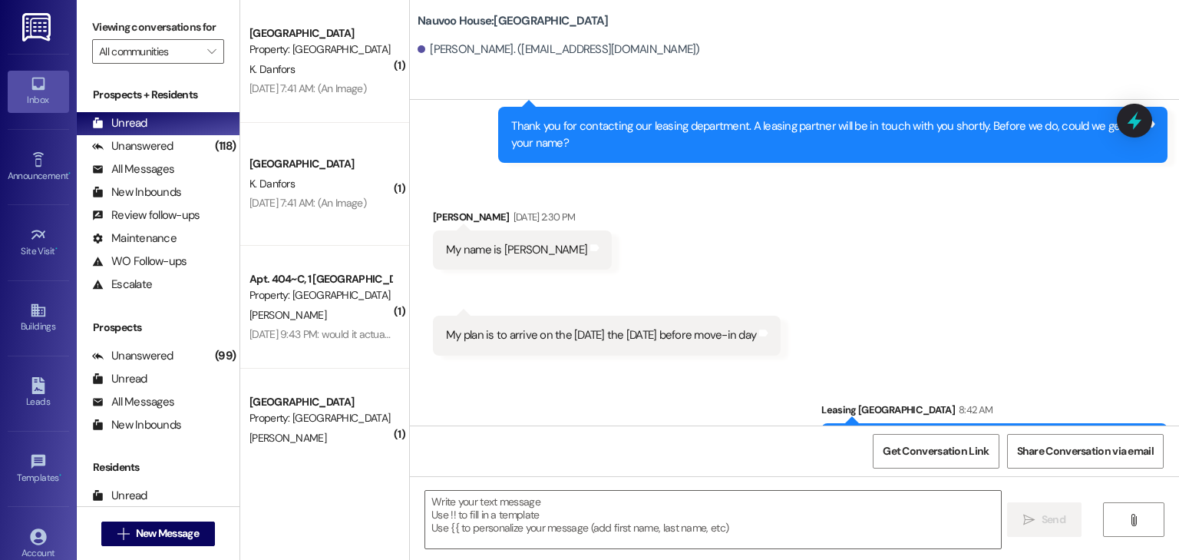
scroll to position [217, 0]
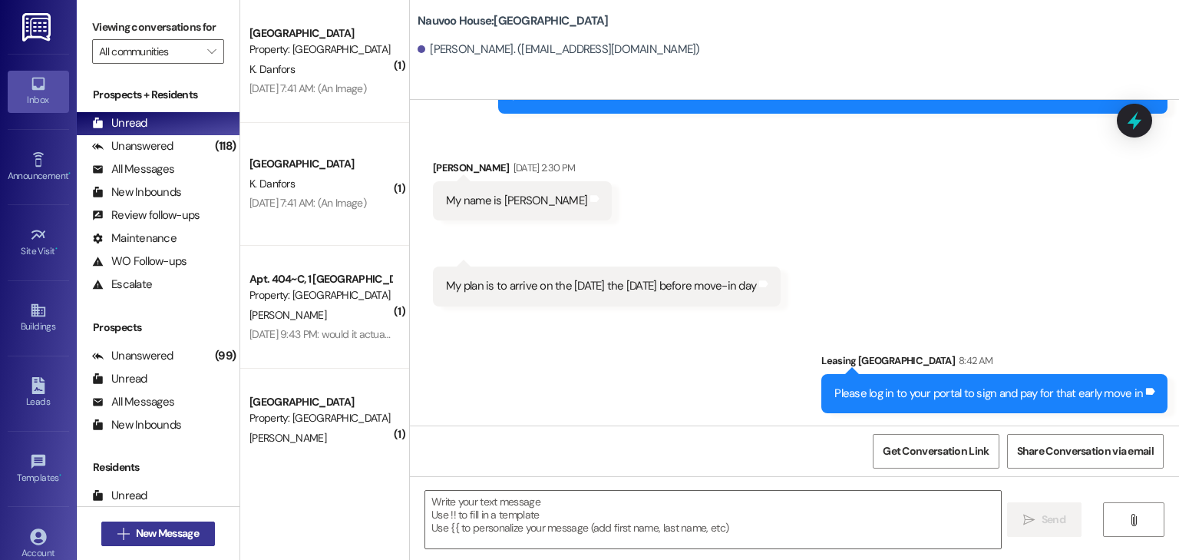
click at [136, 538] on span "New Message" at bounding box center [167, 533] width 63 height 16
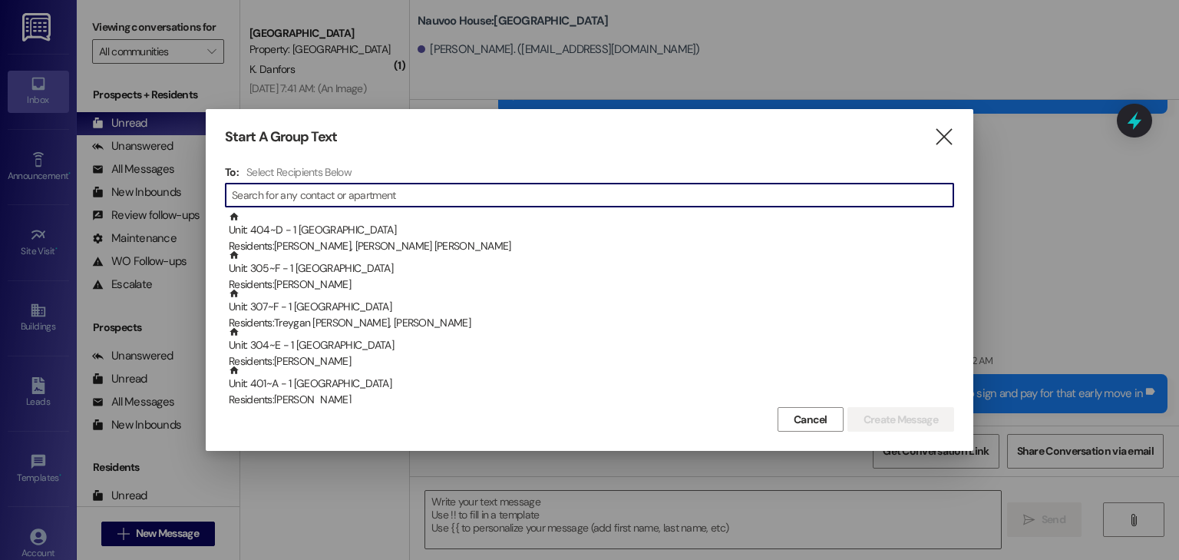
click at [329, 200] on input at bounding box center [593, 195] width 722 height 22
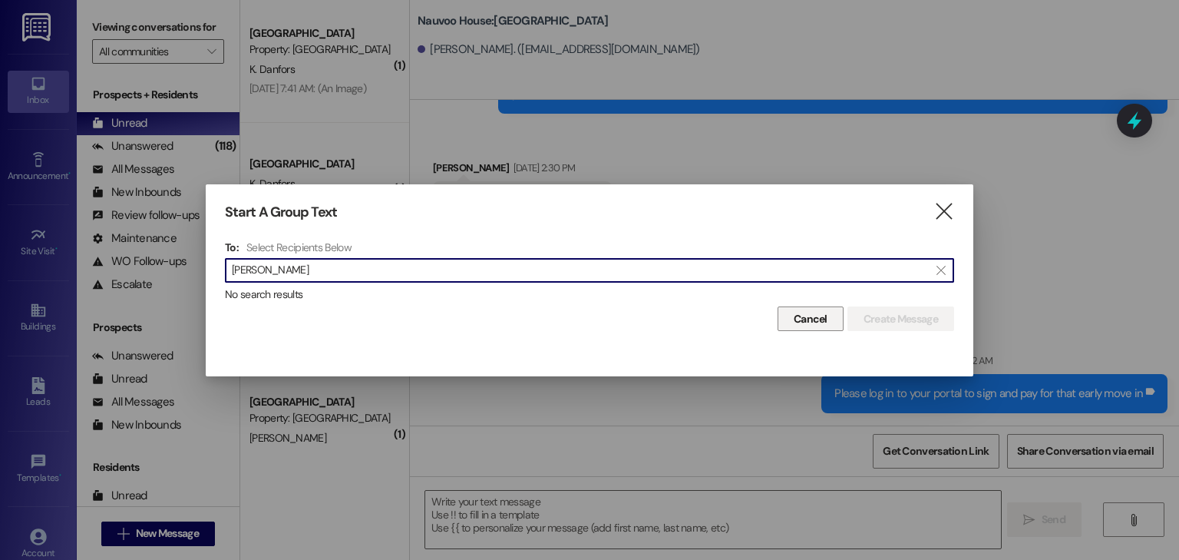
type input "[PERSON_NAME]"
click at [807, 319] on span "Cancel" at bounding box center [811, 319] width 34 height 16
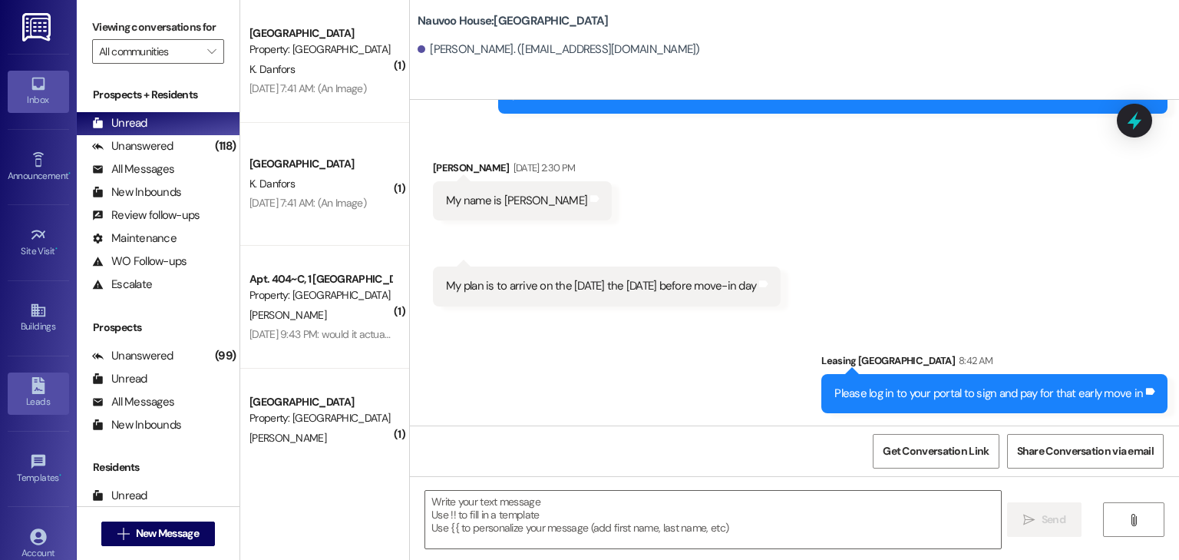
click at [31, 372] on link "Leads" at bounding box center [38, 392] width 61 height 41
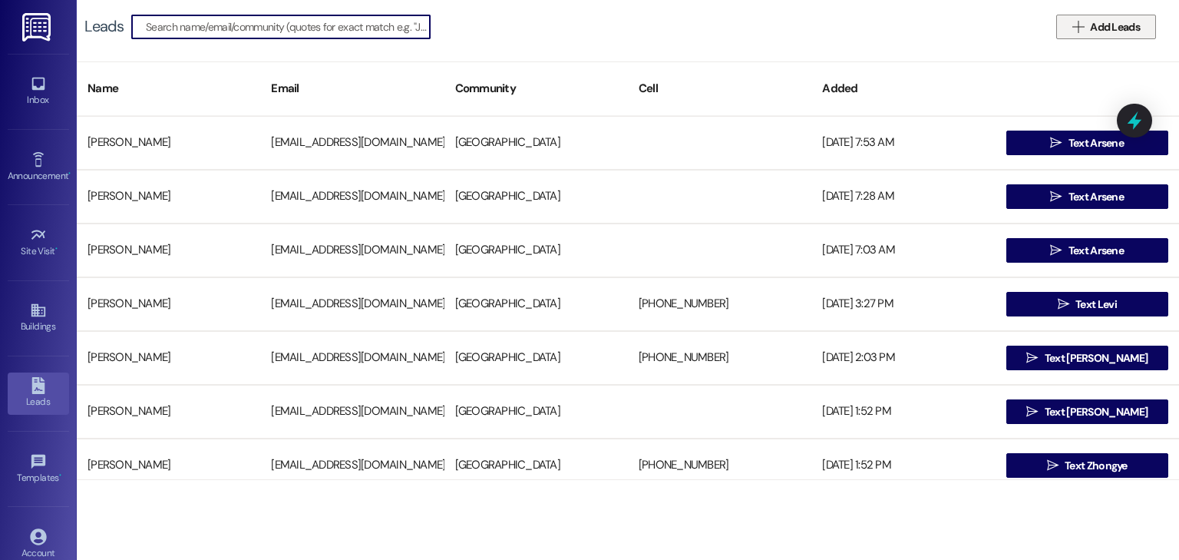
click at [1076, 25] on icon "" at bounding box center [1079, 27] width 12 height 12
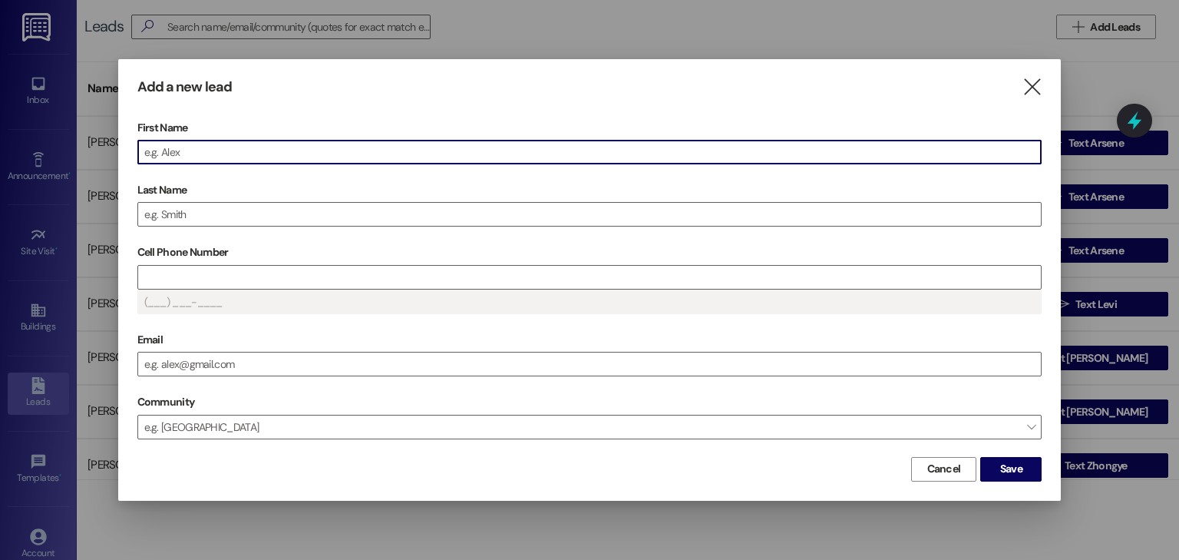
click at [197, 157] on input "First Name" at bounding box center [590, 152] width 904 height 23
click at [194, 210] on input "Last Name" at bounding box center [590, 214] width 904 height 23
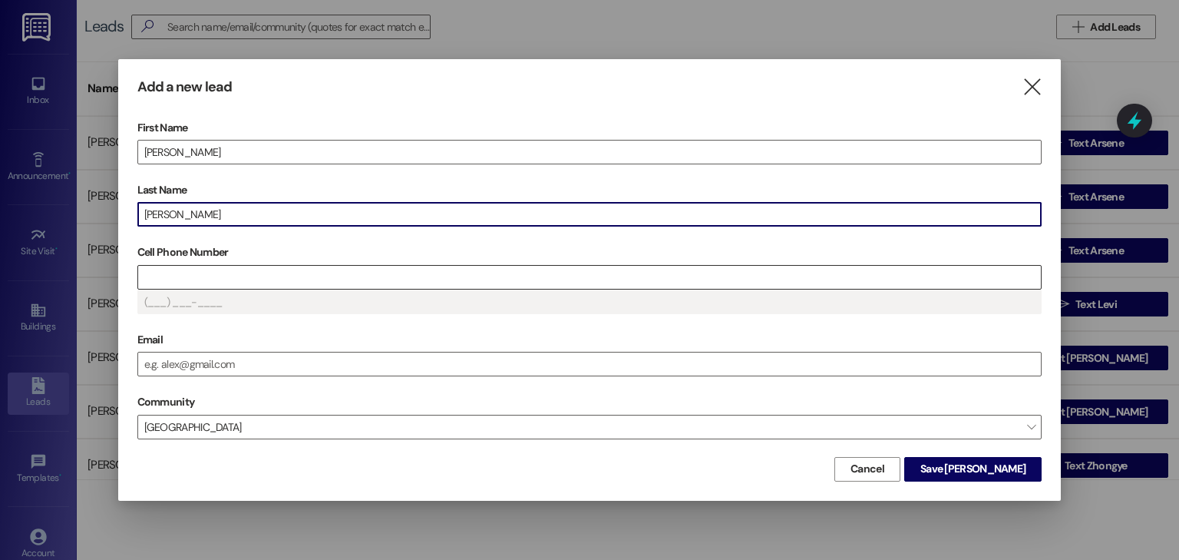
click at [203, 270] on input "Cell Phone Number" at bounding box center [590, 277] width 904 height 23
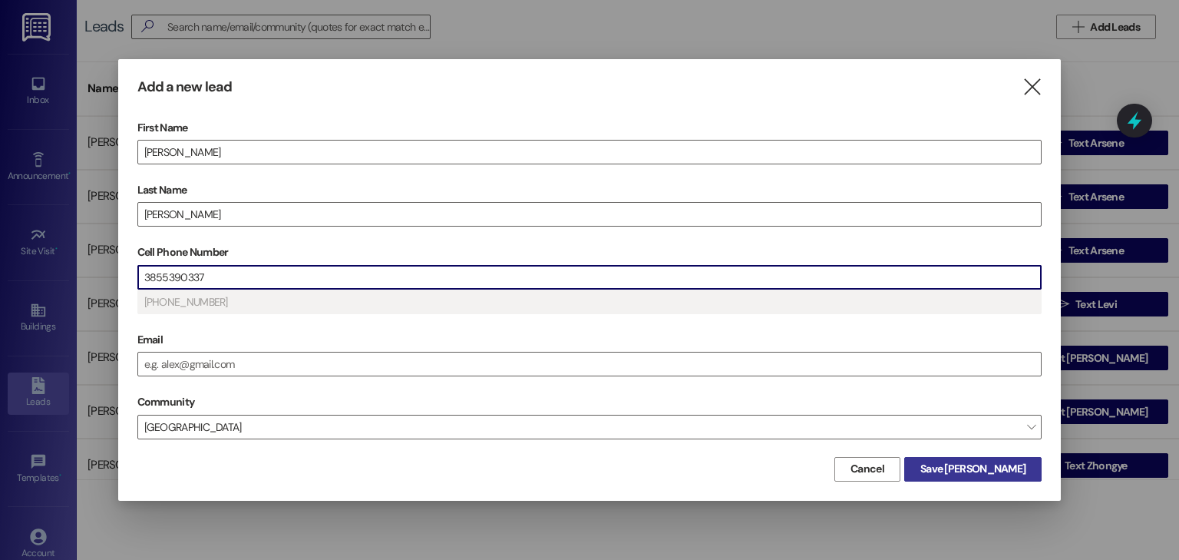
click at [967, 473] on span "Save [PERSON_NAME]" at bounding box center [973, 469] width 105 height 16
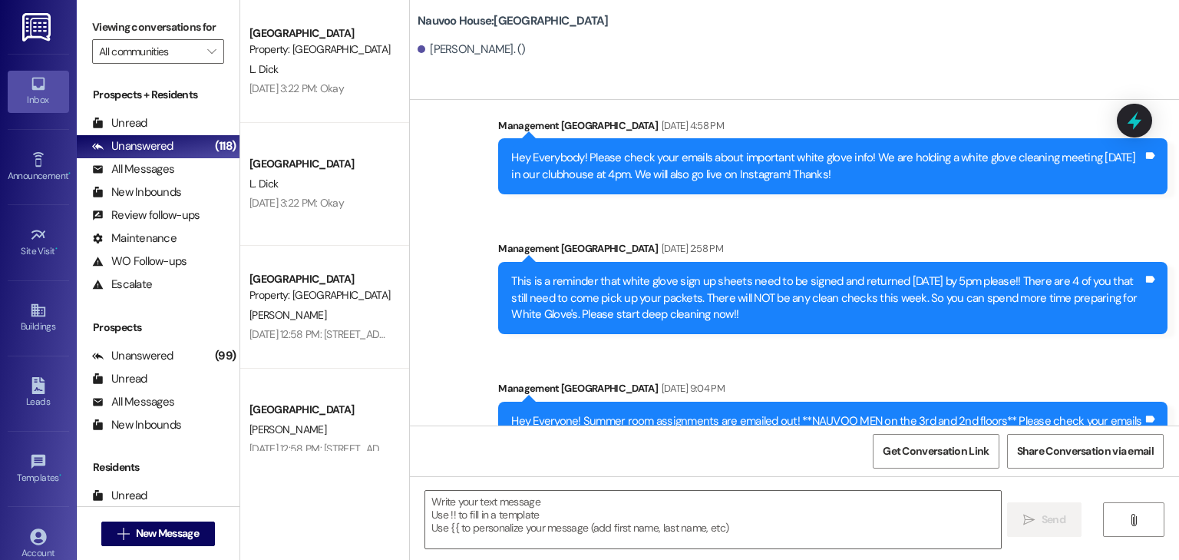
scroll to position [780, 0]
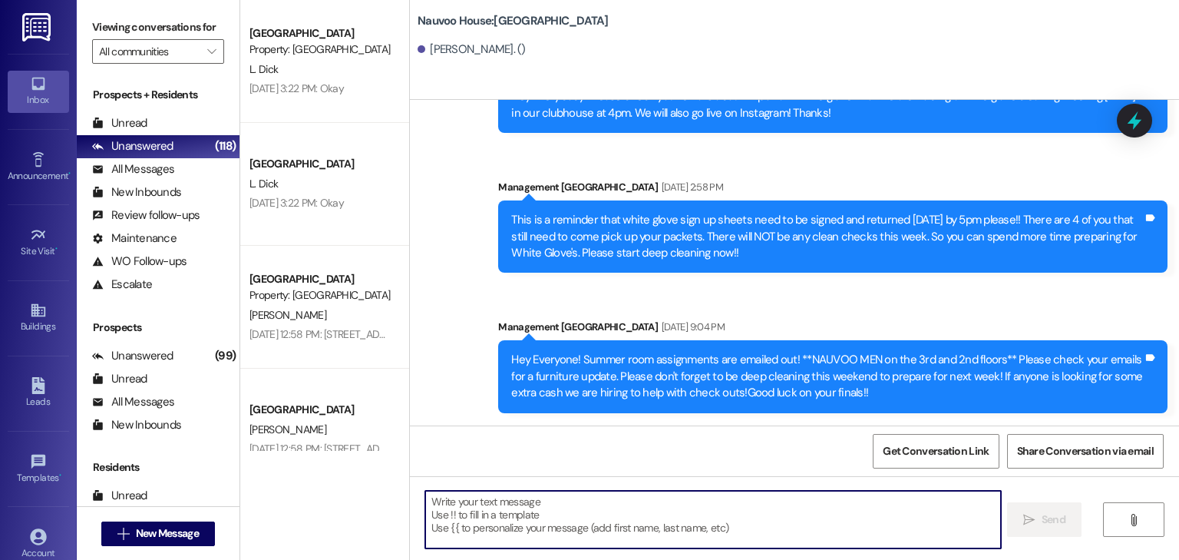
click at [443, 518] on textarea at bounding box center [712, 520] width 575 height 58
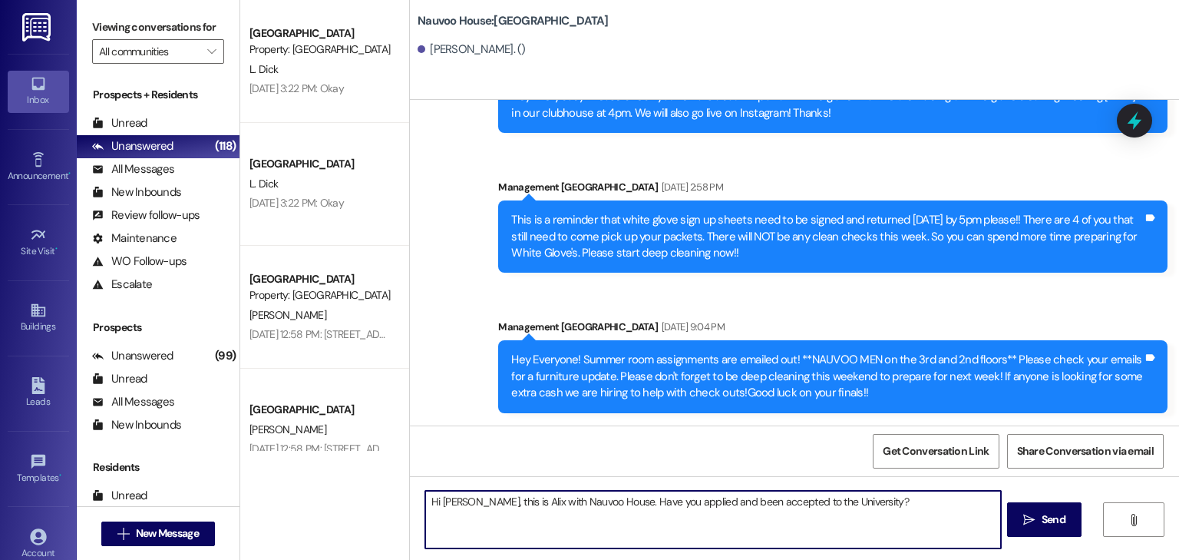
drag, startPoint x: 894, startPoint y: 501, endPoint x: 412, endPoint y: 513, distance: 482.4
click at [417, 513] on div "Hi [PERSON_NAME], this is Alix with Nauvoo House. Have you applied and been acc…" at bounding box center [705, 519] width 577 height 59
click at [857, 504] on textarea "Hi [PERSON_NAME], this is Alix with Nauvoo House. Have you applied and been acc…" at bounding box center [712, 520] width 575 height 58
type textarea "Hi [PERSON_NAME], this is Alix with Nauvoo House. Have you applied and been acc…"
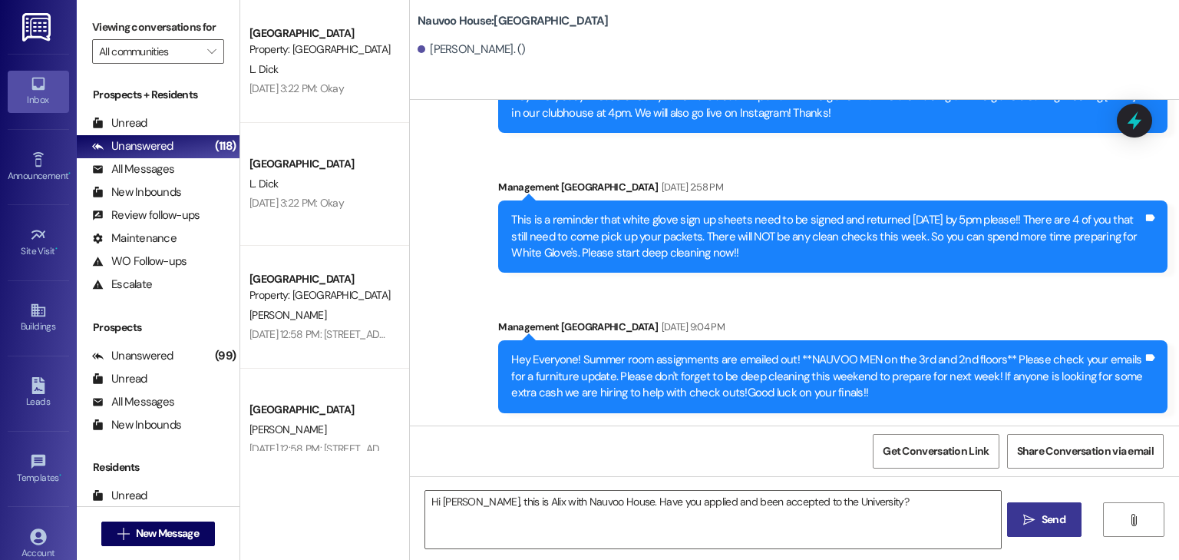
click at [1021, 521] on span " Send" at bounding box center [1045, 519] width 48 height 16
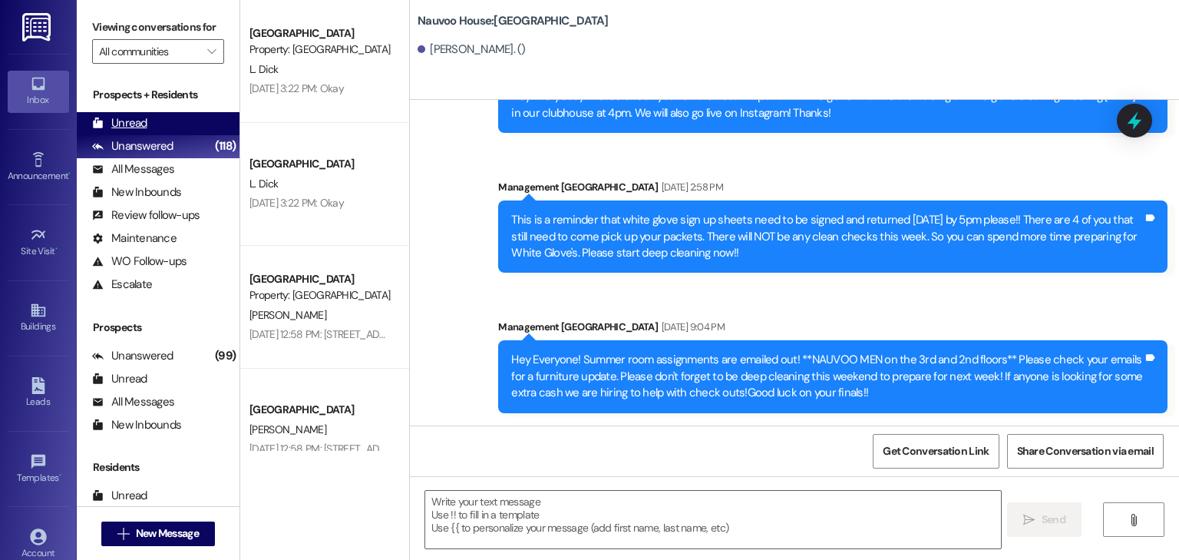
click at [157, 123] on div "Unread (0)" at bounding box center [158, 123] width 163 height 23
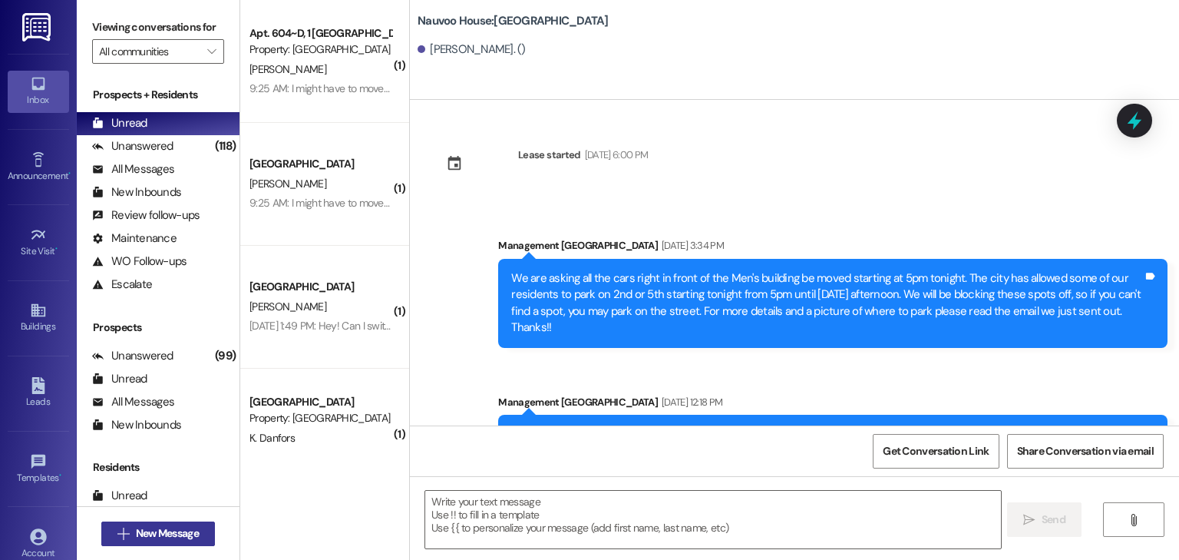
click at [168, 535] on span "New Message" at bounding box center [167, 533] width 63 height 16
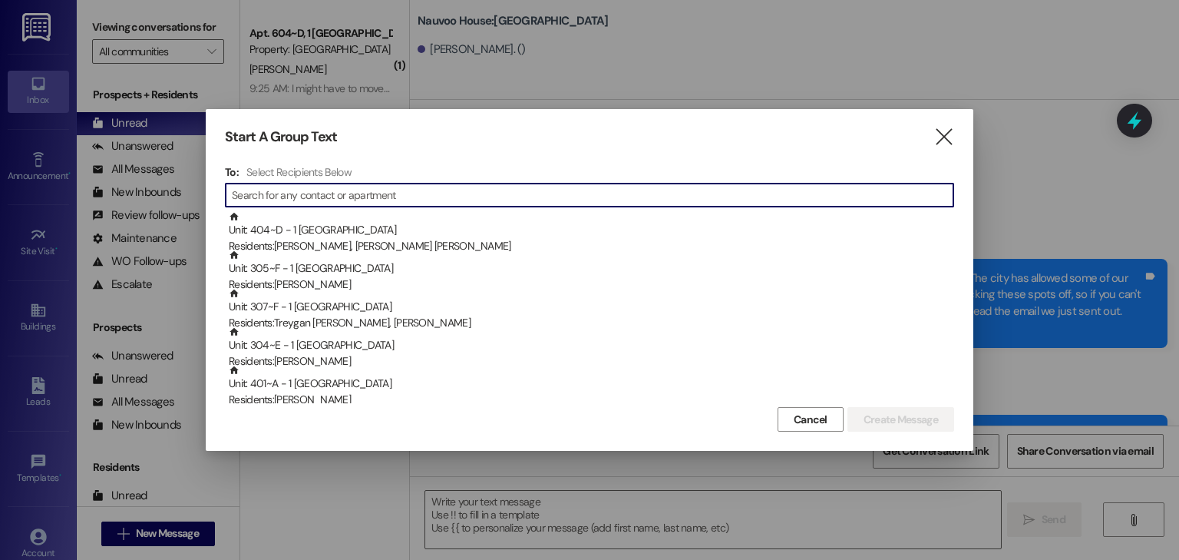
click at [304, 185] on input at bounding box center [593, 195] width 722 height 22
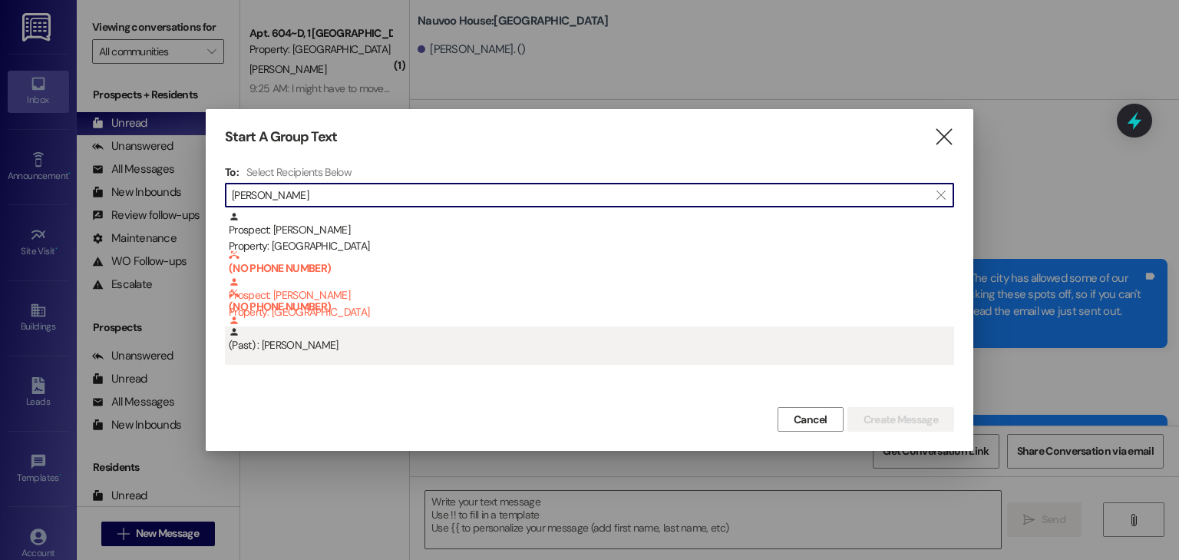
type input "[PERSON_NAME]"
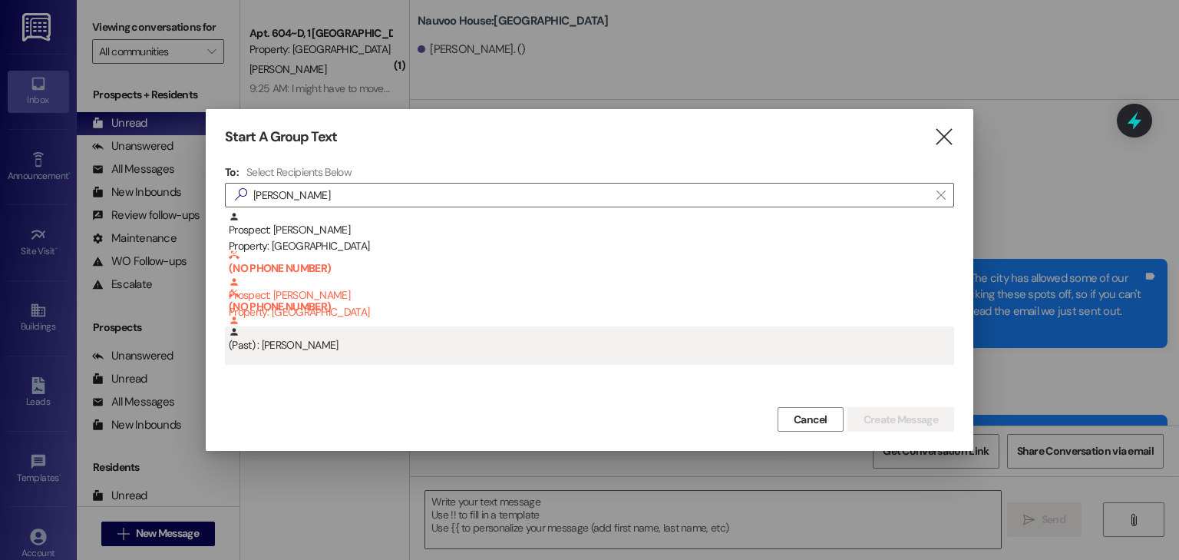
click at [430, 352] on div "(Past) : [PERSON_NAME]" at bounding box center [592, 339] width 726 height 27
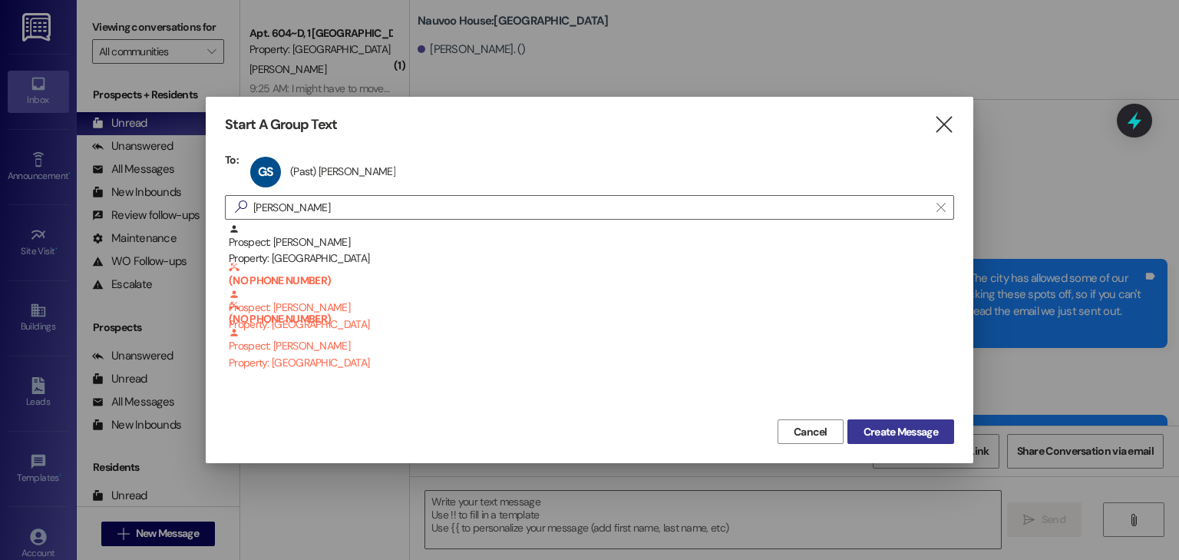
click at [886, 430] on span "Create Message" at bounding box center [901, 432] width 74 height 16
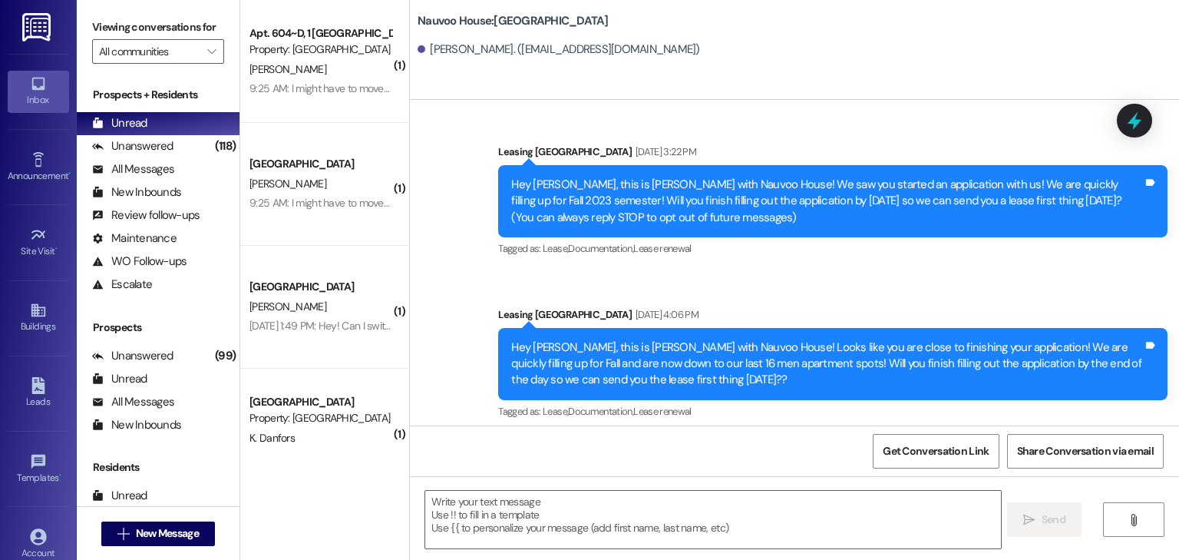
scroll to position [0, 0]
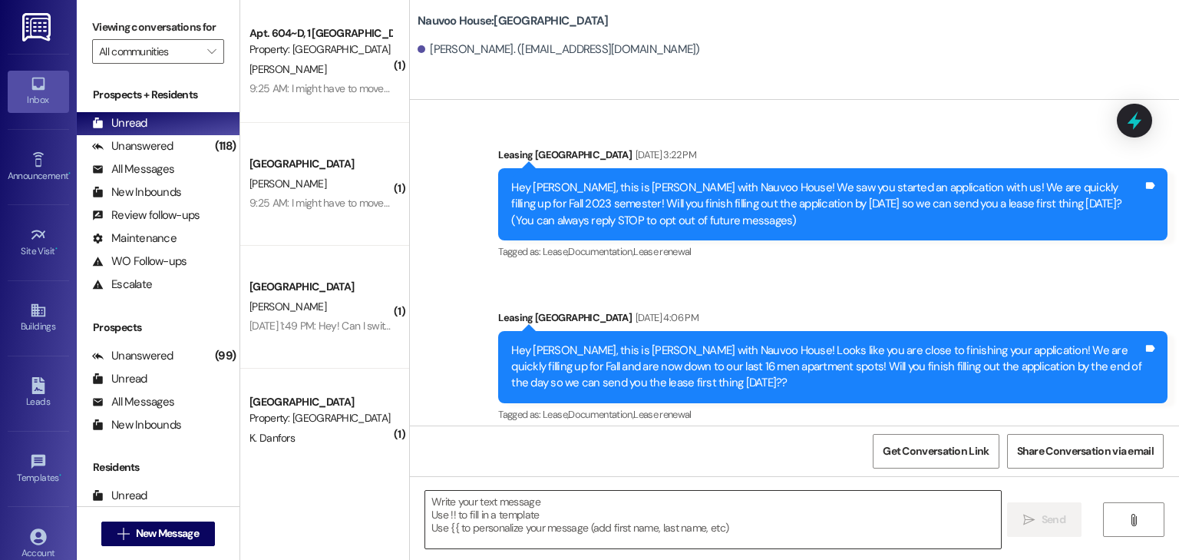
click at [445, 513] on textarea at bounding box center [712, 520] width 575 height 58
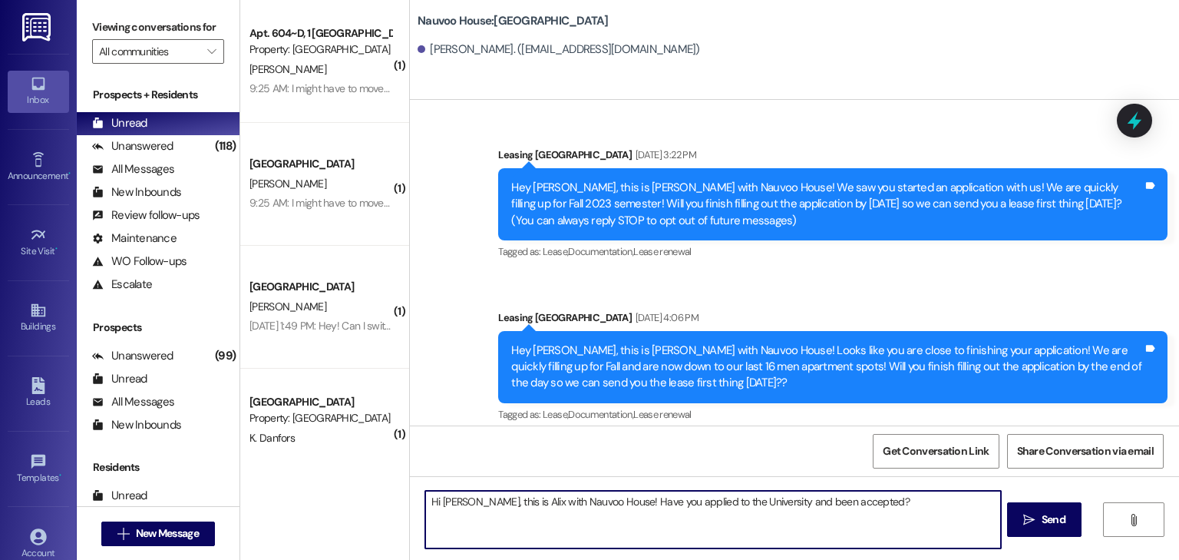
drag, startPoint x: 902, startPoint y: 514, endPoint x: 396, endPoint y: 509, distance: 506.1
click at [397, 509] on div "( 1 ) Apt. 604~D, 1 [GEOGRAPHIC_DATA] Property: [GEOGRAPHIC_DATA] [PERSON_NAME]…" at bounding box center [709, 280] width 939 height 560
click at [891, 506] on textarea "Hi [PERSON_NAME], this is Alix with Nauvoo House! Have you applied to the Unive…" at bounding box center [712, 520] width 575 height 58
type textarea "Hi [PERSON_NAME], this is Alix with Nauvoo House! Have you applied to the Unive…"
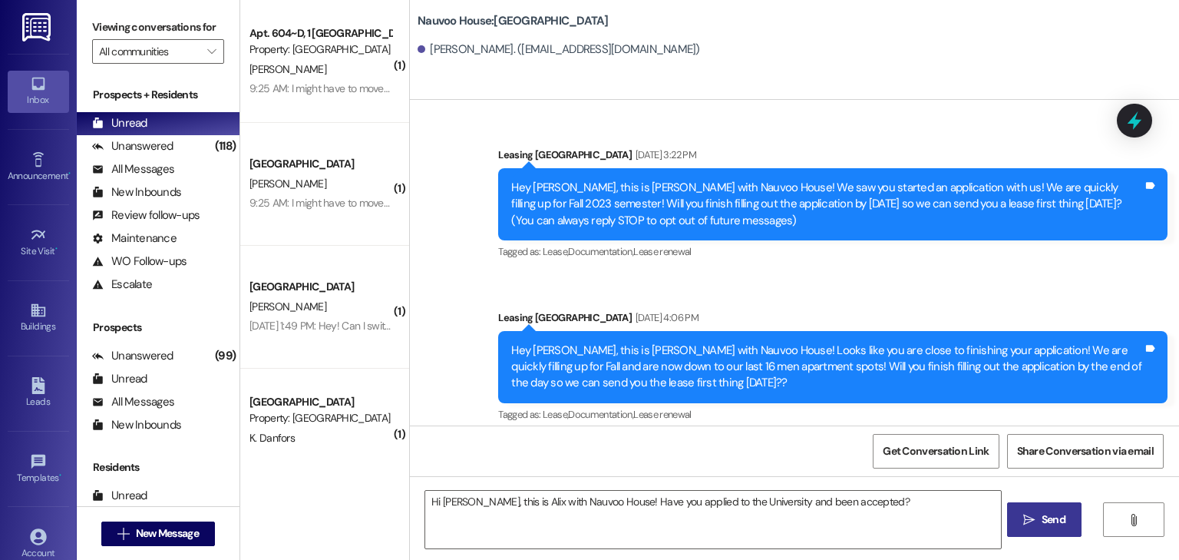
click at [1042, 519] on span "Send" at bounding box center [1054, 519] width 24 height 16
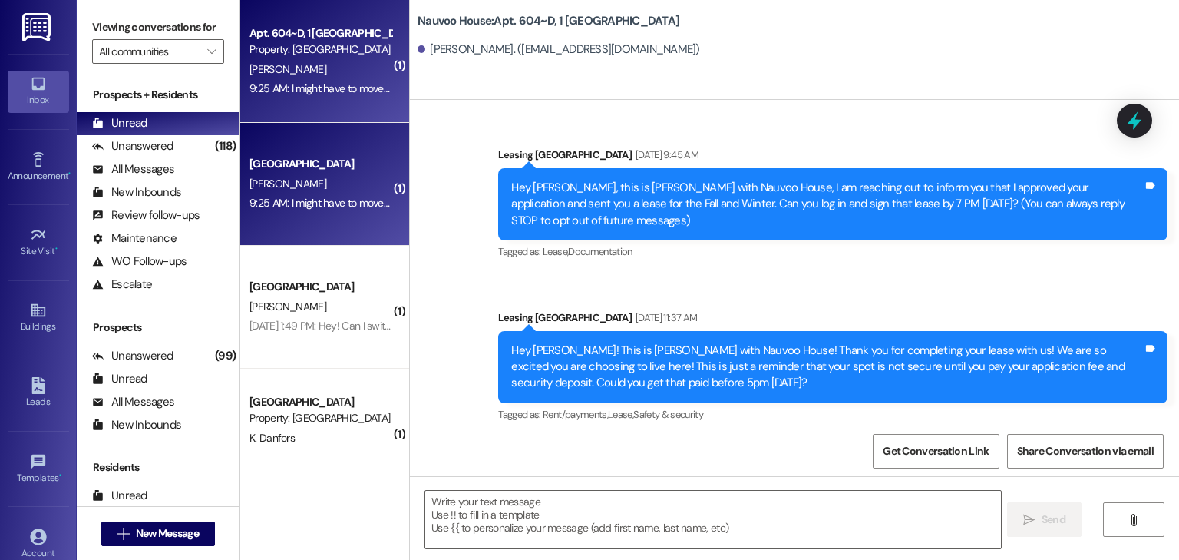
scroll to position [45245, 0]
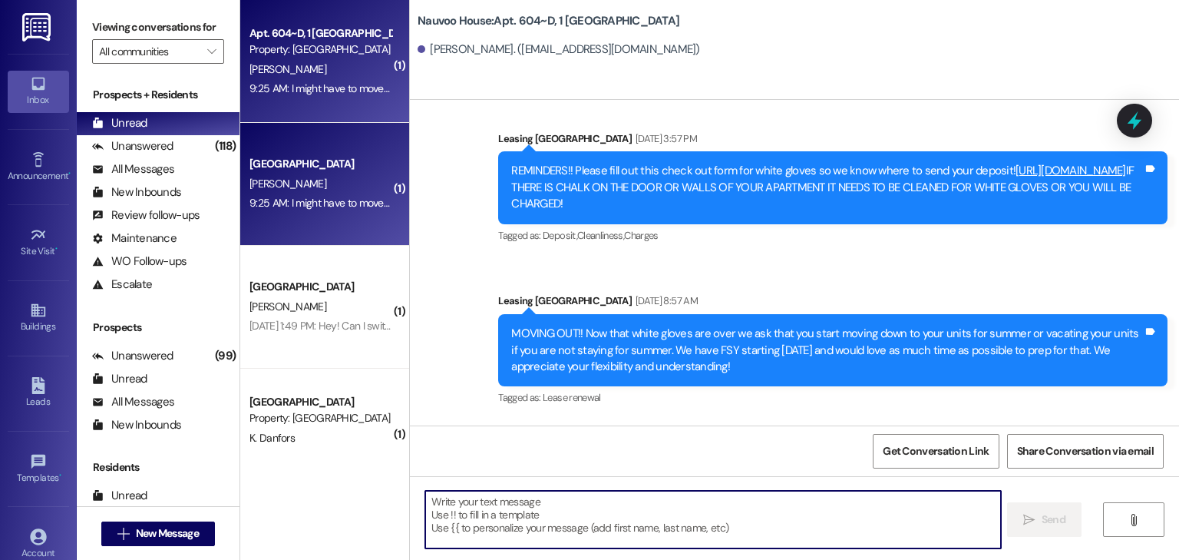
click at [462, 529] on textarea at bounding box center [712, 520] width 575 height 58
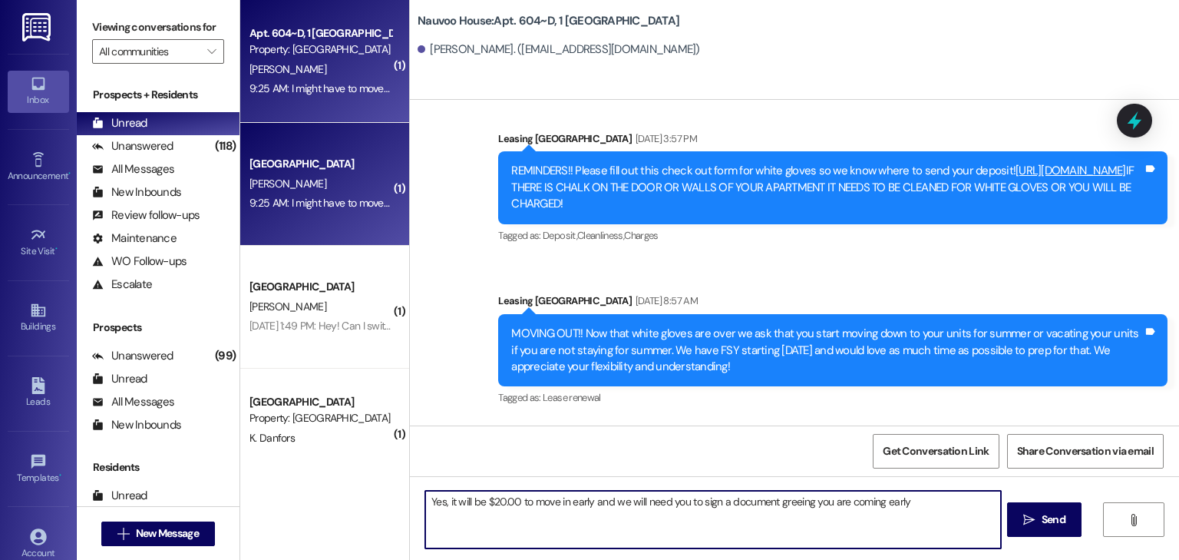
click at [772, 499] on textarea "Yes, it will be $20.00 to move in early and we will need you to sign a document…" at bounding box center [712, 520] width 575 height 58
type textarea "Yes, it will be $20.00 to move in early and we will need you to sign a document…"
click at [1054, 519] on span "Send" at bounding box center [1054, 519] width 24 height 16
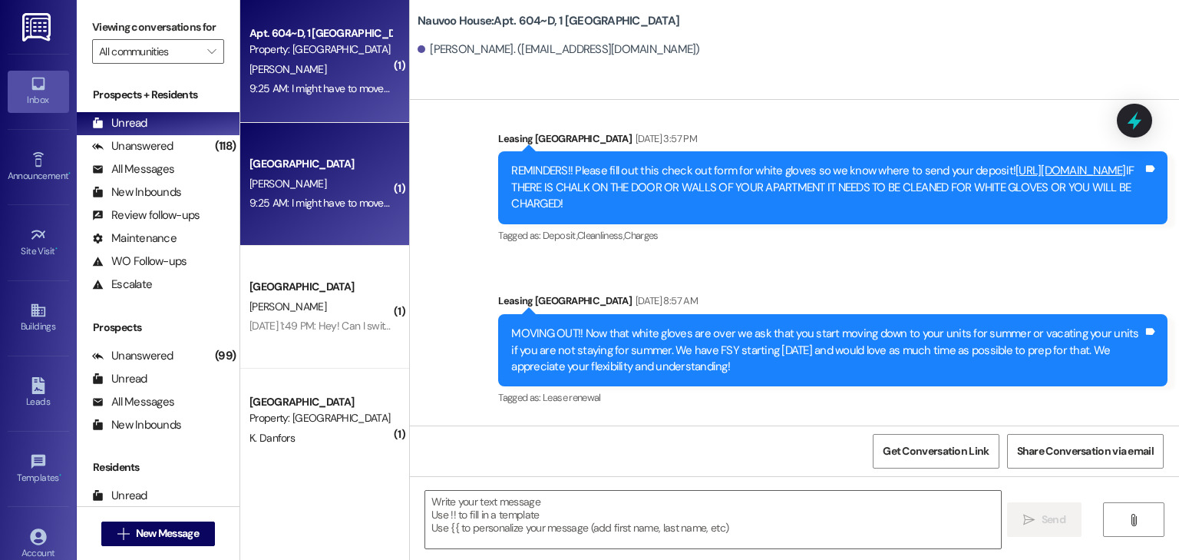
scroll to position [45244, 0]
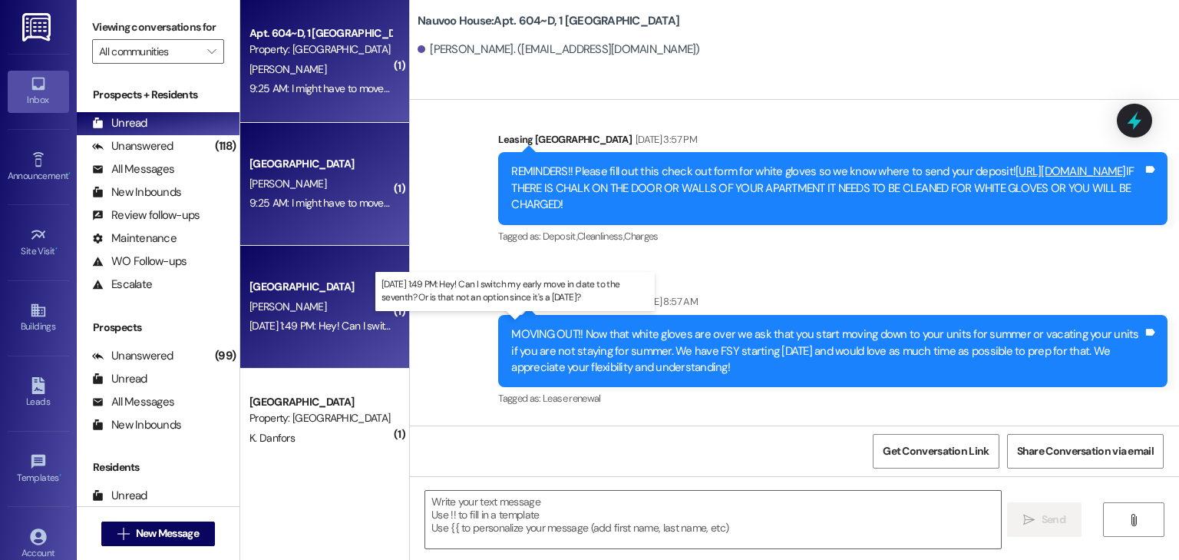
click at [368, 329] on div "[DATE] 1:49 PM: Hey! Can I switch my early move in date to the seventh? Or is t…" at bounding box center [504, 326] width 508 height 14
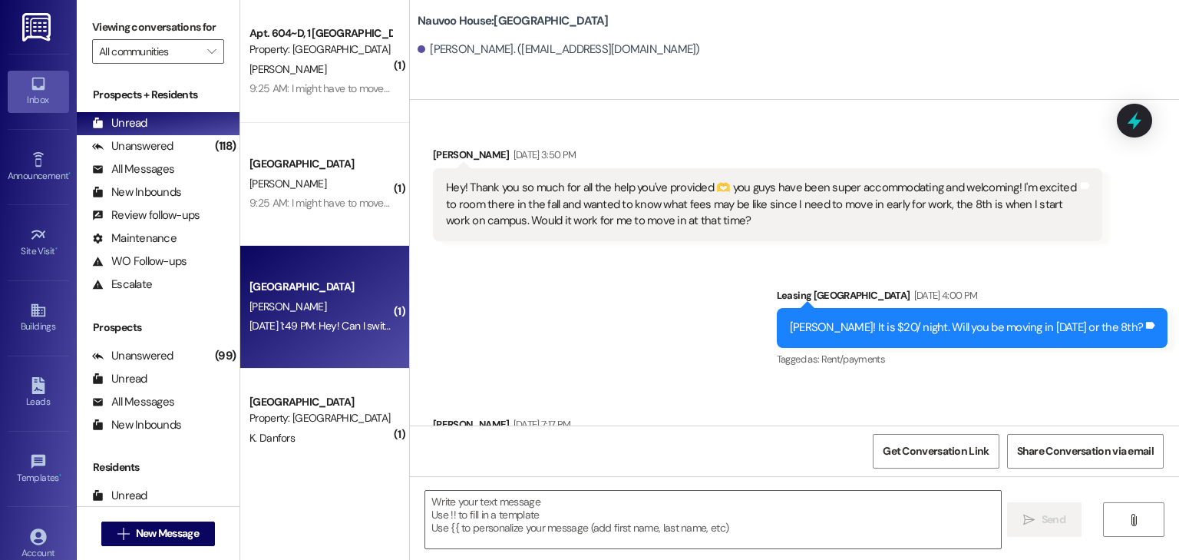
scroll to position [4924, 0]
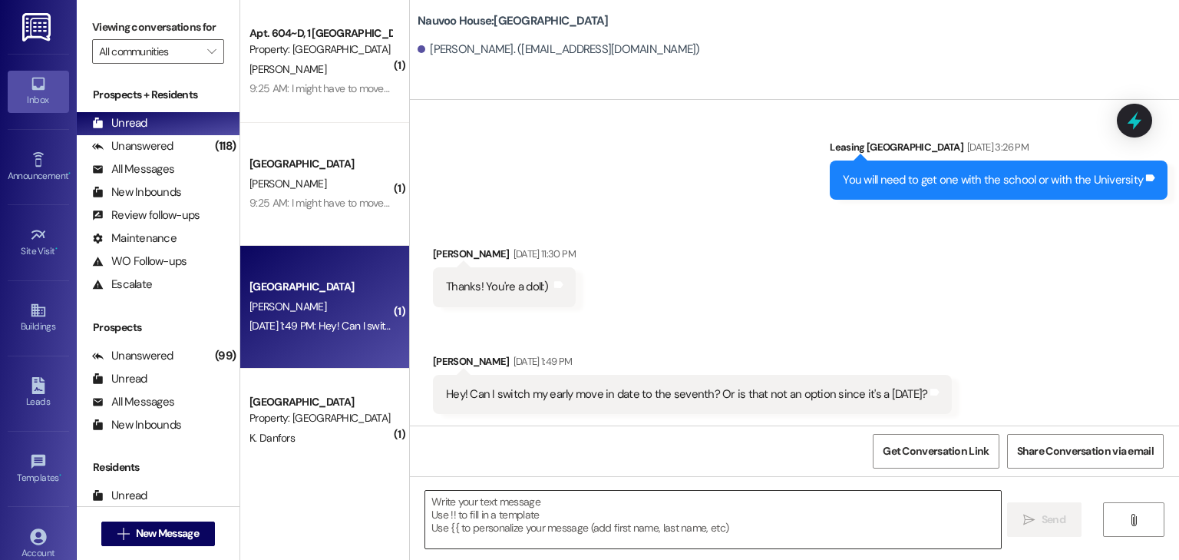
click at [521, 536] on textarea at bounding box center [712, 520] width 575 height 58
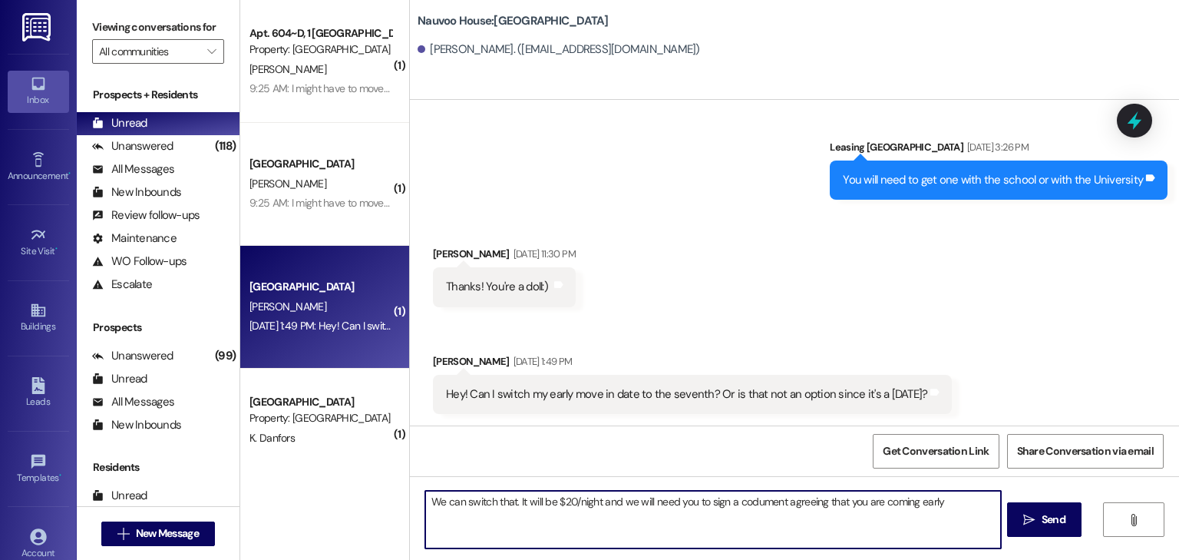
click at [743, 502] on textarea "We can switch that. It will be $20/night and we will need you to sign a codumen…" at bounding box center [712, 520] width 575 height 58
click at [737, 498] on textarea "We can switch that. It will be $20/night and we will need you to sign a dument …" at bounding box center [712, 520] width 575 height 58
type textarea "We can switch that. It will be $20/night and we will need you to sign a documen…"
click at [1045, 511] on span "Send" at bounding box center [1054, 519] width 24 height 16
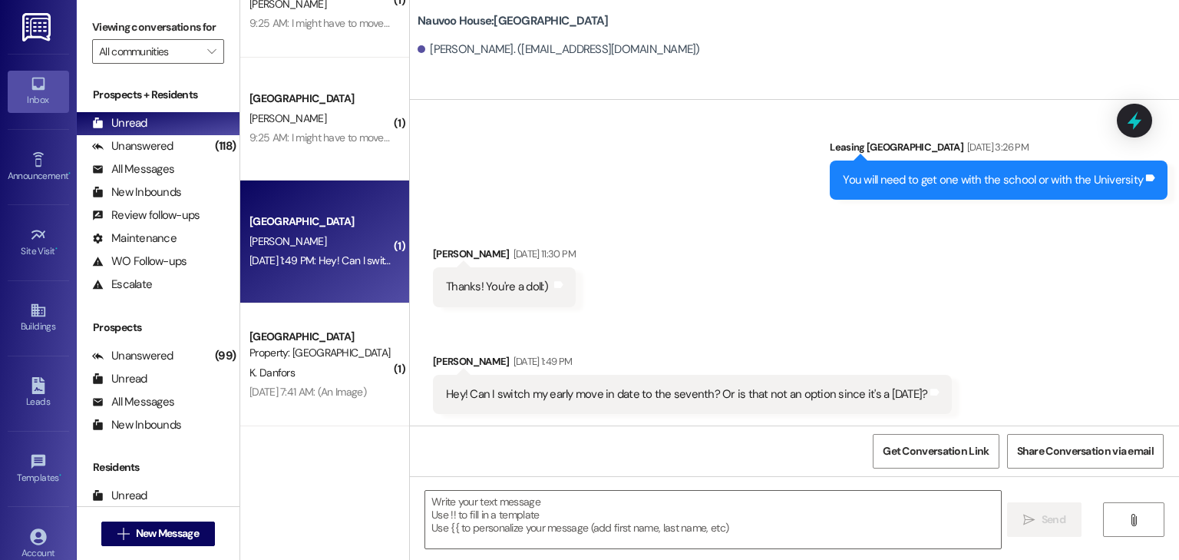
scroll to position [246, 0]
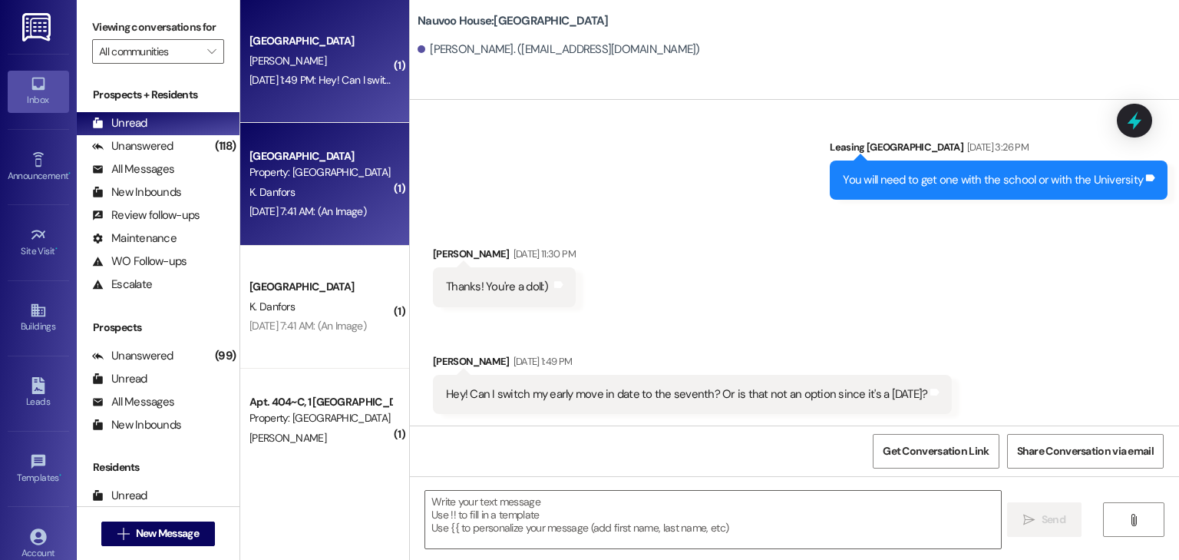
click at [289, 218] on div "[DATE] 7:41 AM: (An Image) [DATE] 7:41 AM: (An Image)" at bounding box center [320, 211] width 145 height 19
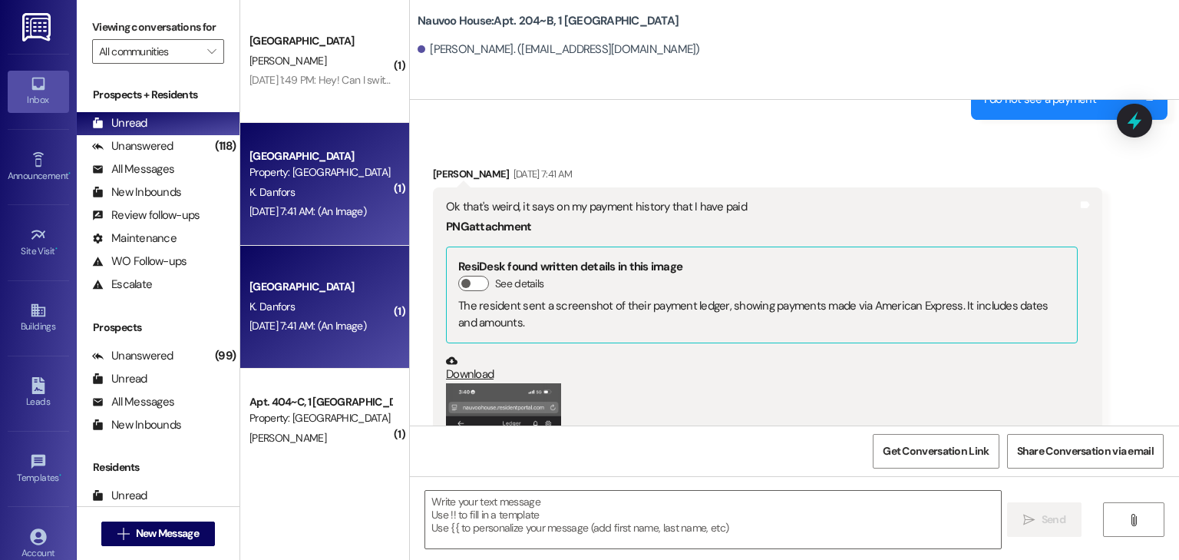
scroll to position [37216, 0]
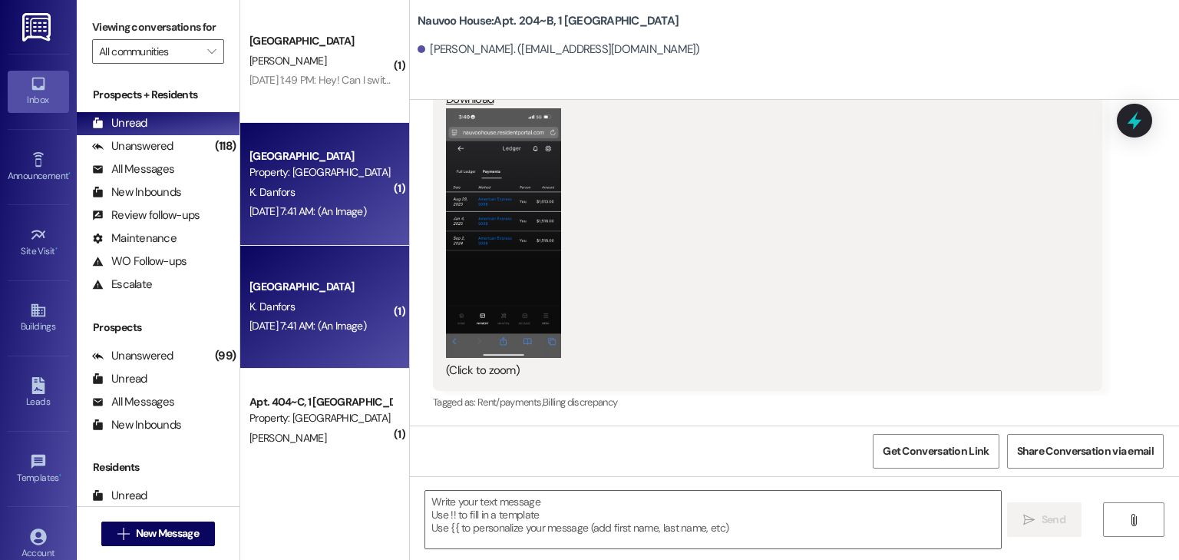
click at [479, 251] on button "Zoom image" at bounding box center [503, 233] width 115 height 250
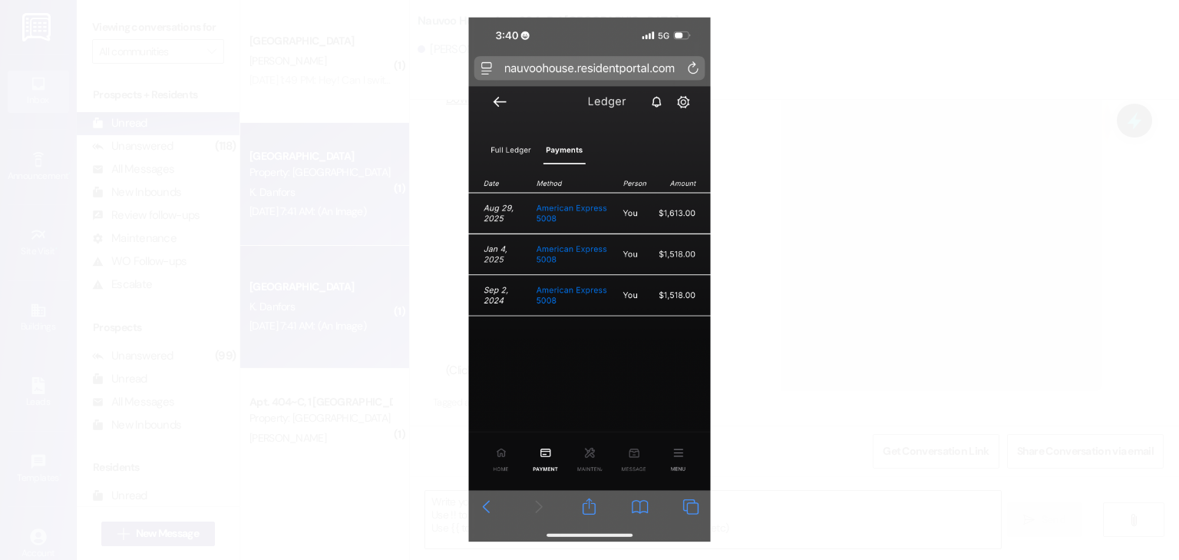
click at [454, 369] on button "Unzoom image" at bounding box center [589, 280] width 1179 height 560
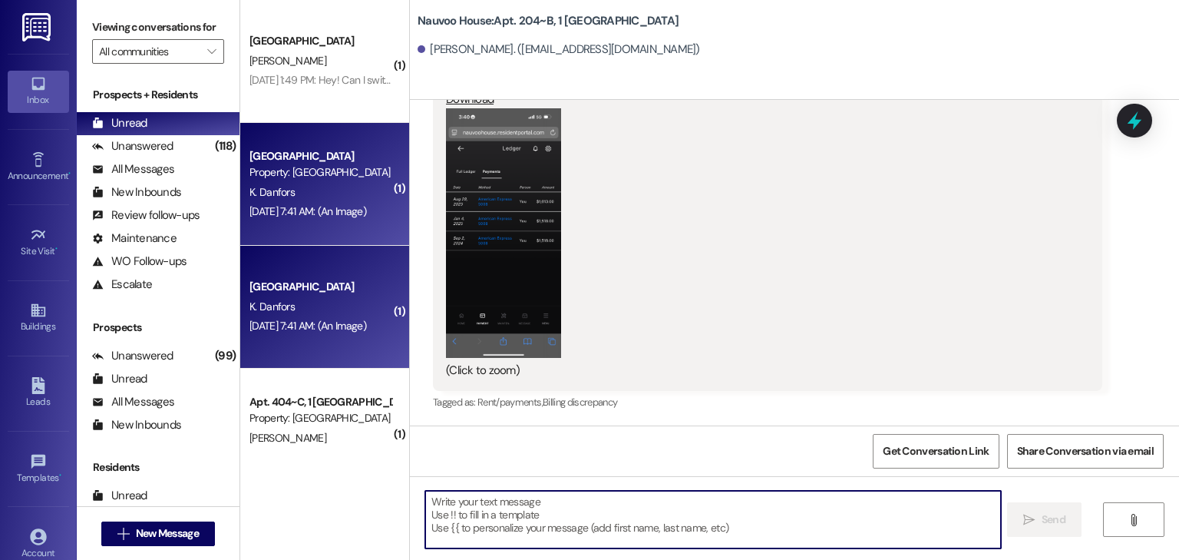
click at [784, 524] on textarea at bounding box center [712, 520] width 575 height 58
click at [1114, 511] on button "" at bounding box center [1133, 519] width 61 height 35
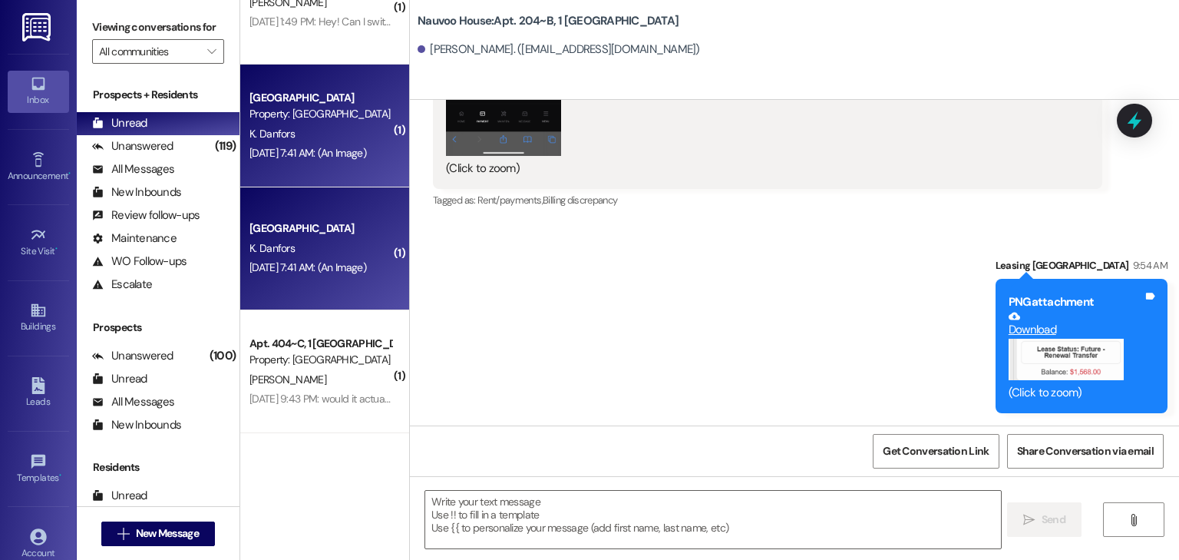
scroll to position [491, 0]
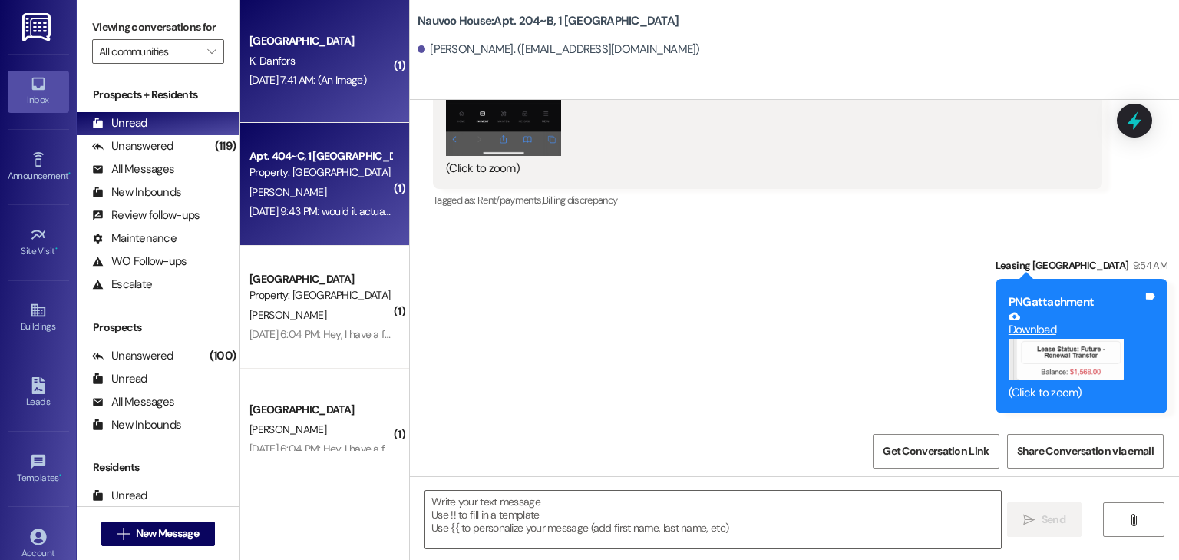
click at [289, 209] on div "[DATE] 9:43 PM: would it actually be possible to start moving stuff [DATE]. i'l…" at bounding box center [542, 211] width 585 height 14
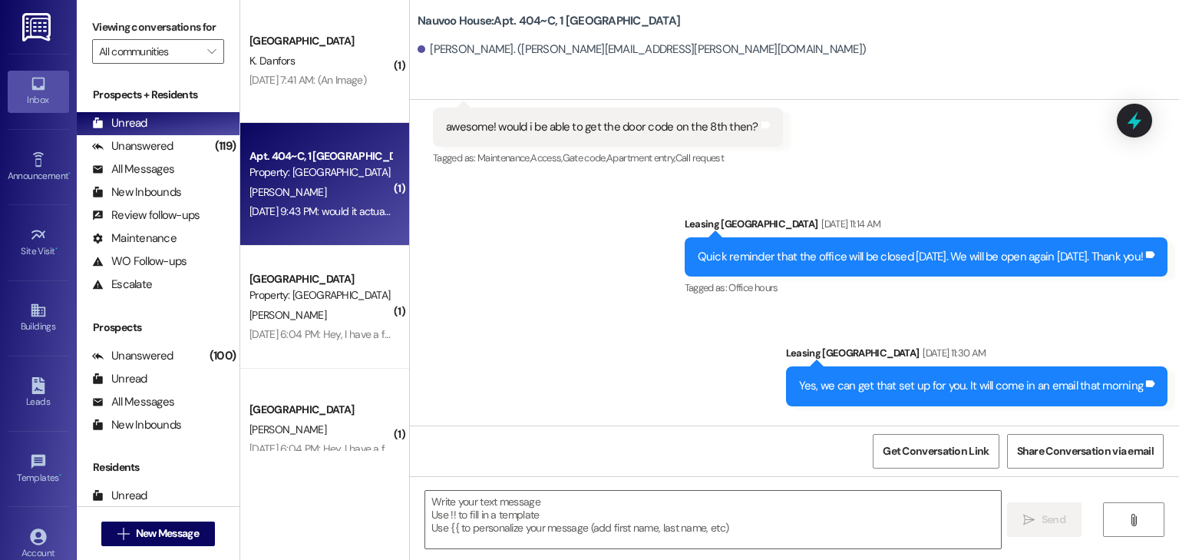
scroll to position [66940, 0]
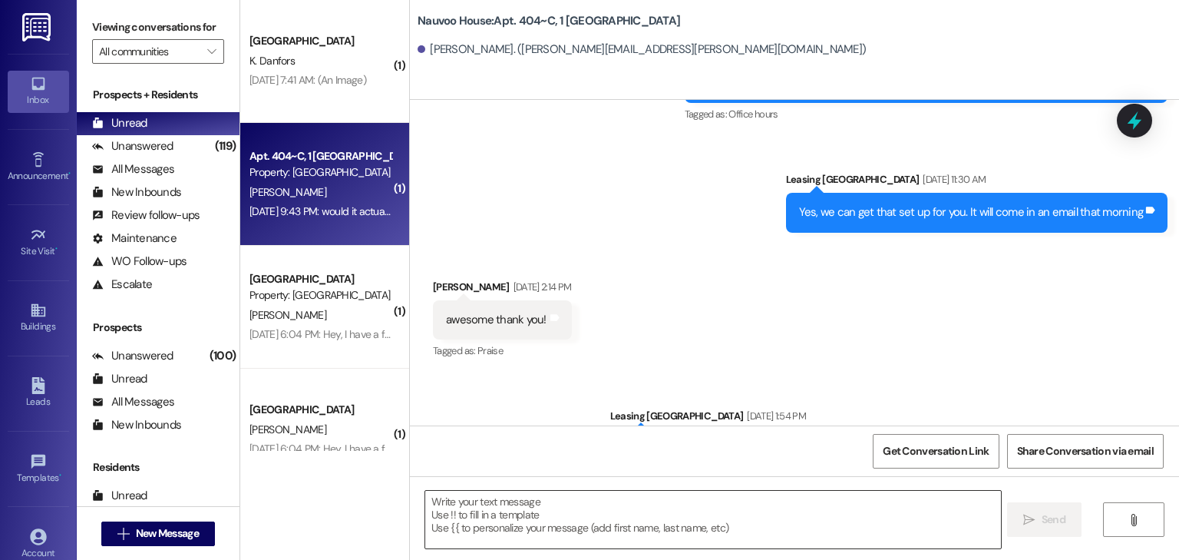
click at [482, 514] on textarea at bounding box center [712, 520] width 575 height 58
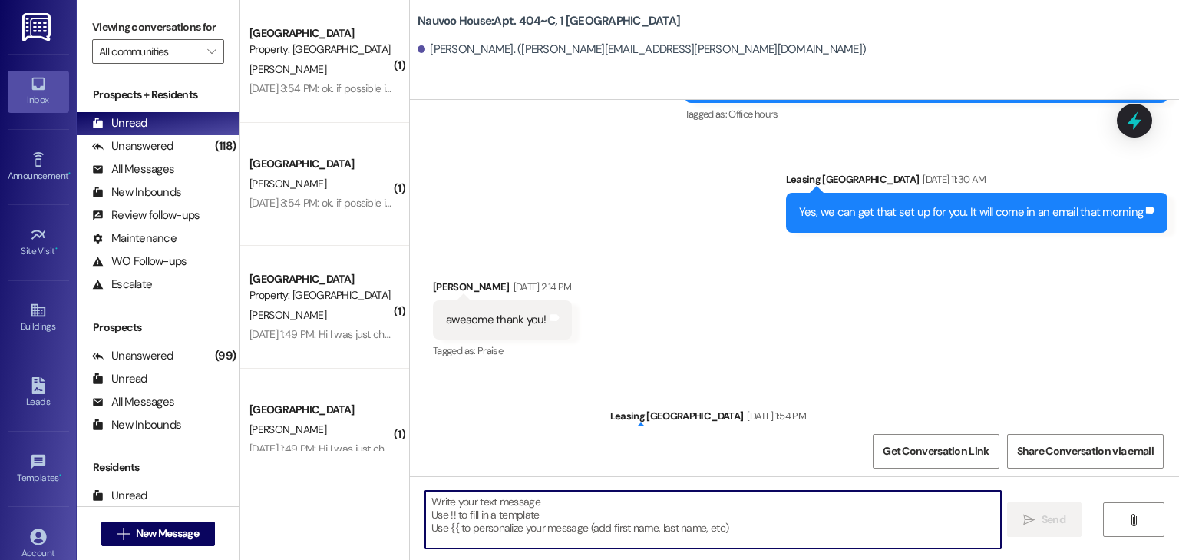
click at [434, 514] on textarea at bounding box center [712, 520] width 575 height 58
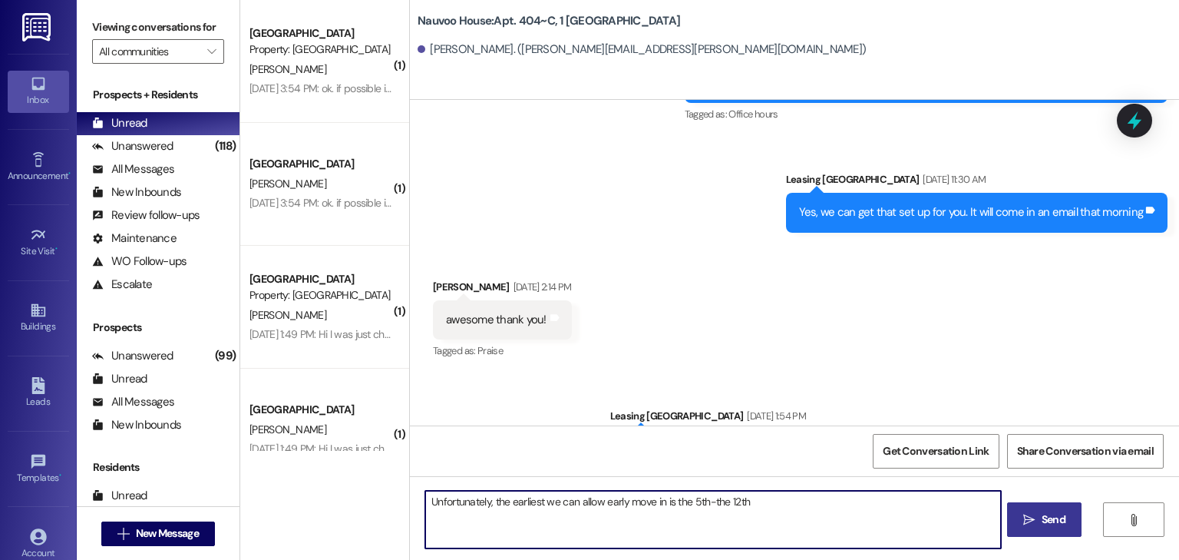
type textarea "Unfortunately, the earliest we can allow early move in is the 5th-the 12th"
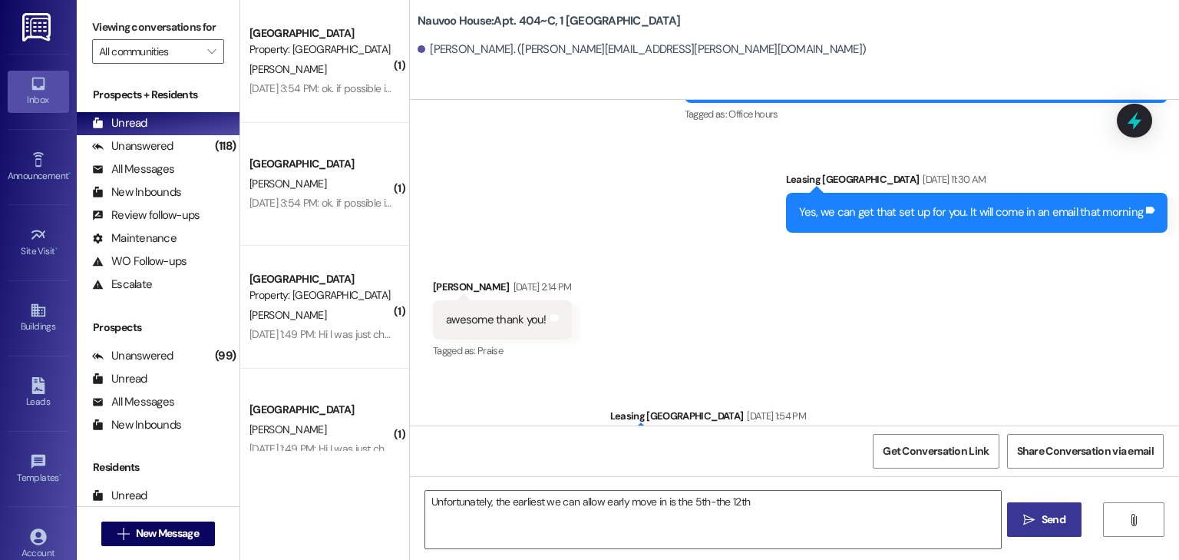
click at [1039, 520] on span "Send" at bounding box center [1054, 519] width 30 height 16
